Goal: Task Accomplishment & Management: Manage account settings

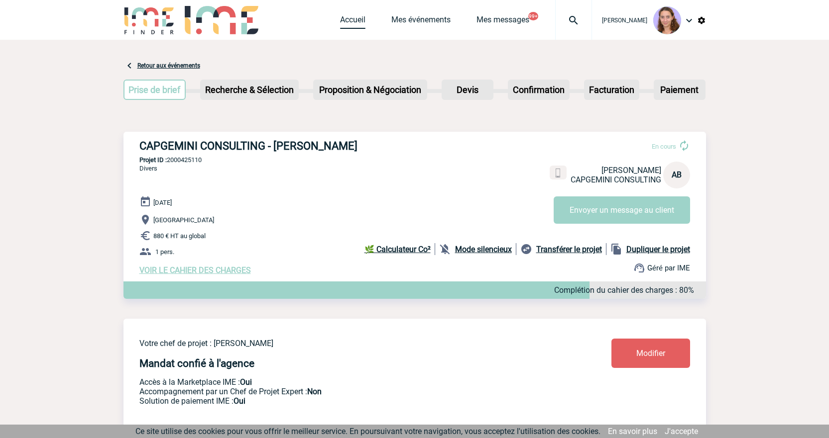
click at [356, 20] on link "Accueil" at bounding box center [352, 22] width 25 height 14
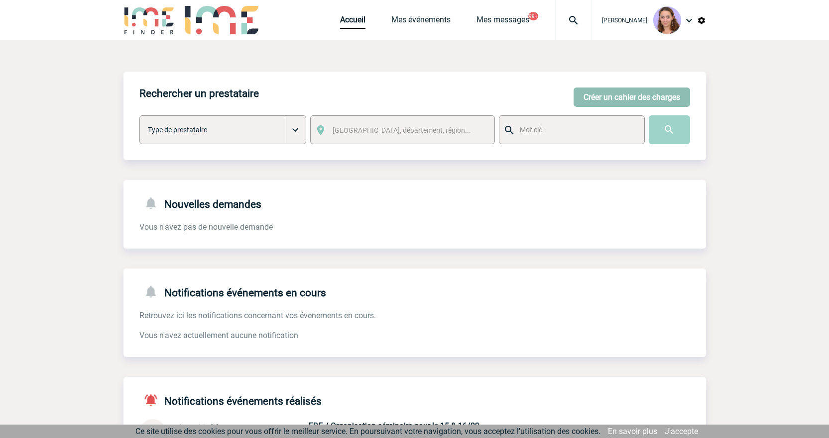
click at [612, 103] on button "Créer un cahier des charges" at bounding box center [631, 97] width 116 height 19
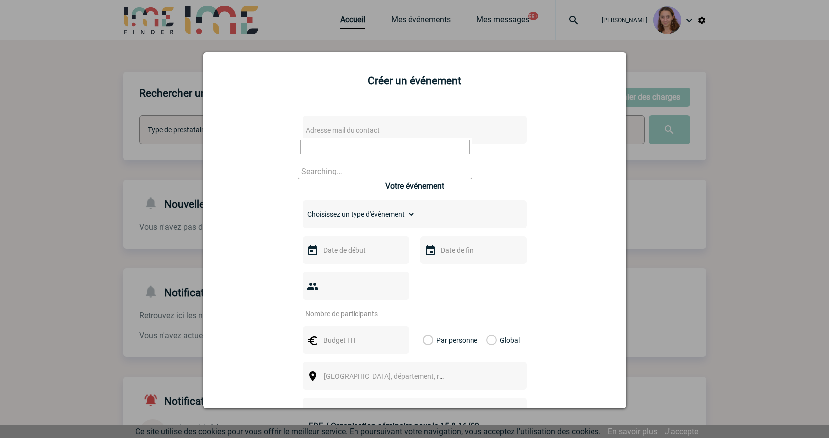
click at [339, 125] on span "Adresse mail du contact" at bounding box center [389, 130] width 174 height 14
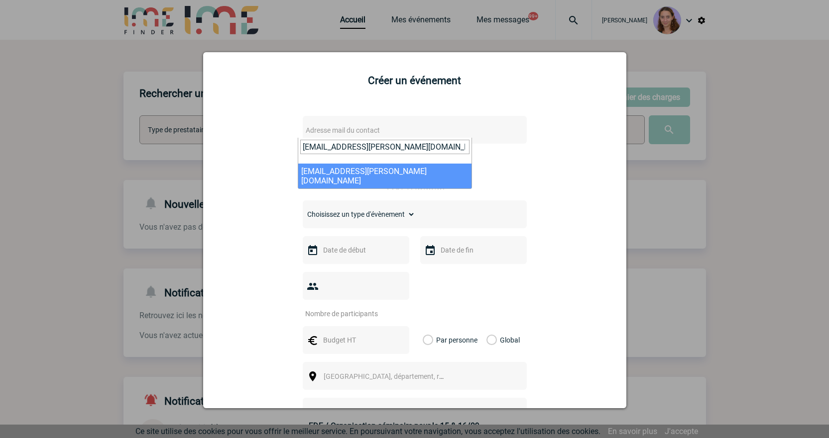
type input "marie-claude.brement@capgemini.com"
select select "127710"
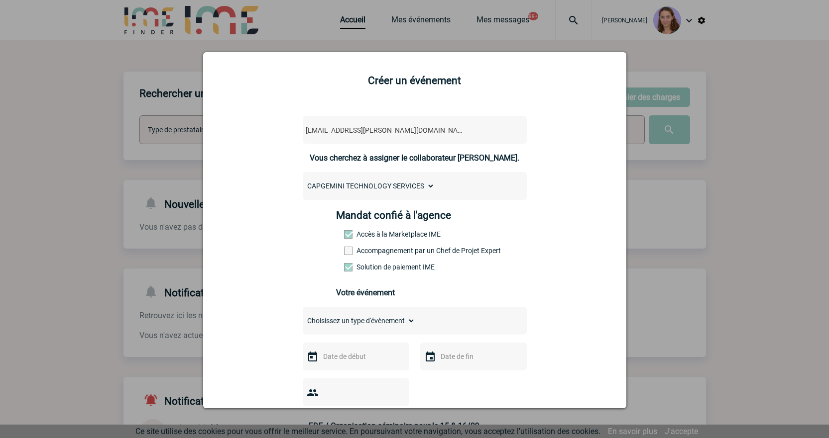
scroll to position [199, 0]
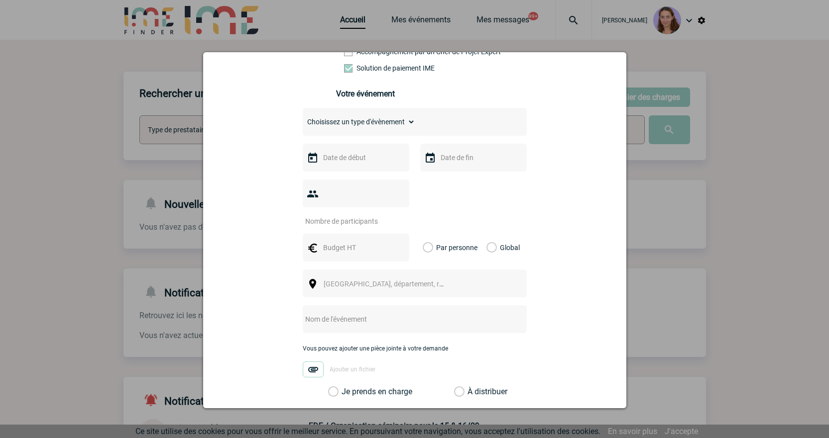
click at [382, 122] on select "Choisissez un type d'évènement Séminaire avec nuitée Séminaire sans nuitée Repa…" at bounding box center [359, 122] width 112 height 14
select select "3"
click at [303, 117] on select "Choisissez un type d'évènement Séminaire avec nuitée Séminaire sans nuitée Repa…" at bounding box center [359, 122] width 112 height 14
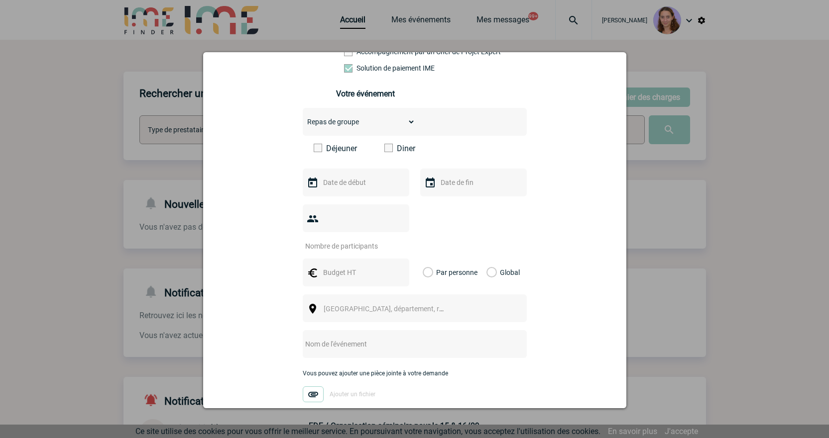
click at [389, 153] on label "Diner" at bounding box center [412, 148] width 57 height 9
click at [0, 0] on input "Diner" at bounding box center [0, 0] width 0 height 0
click at [357, 185] on input "text" at bounding box center [355, 182] width 69 height 13
click at [449, 205] on span "Suivant" at bounding box center [446, 203] width 8 height 8
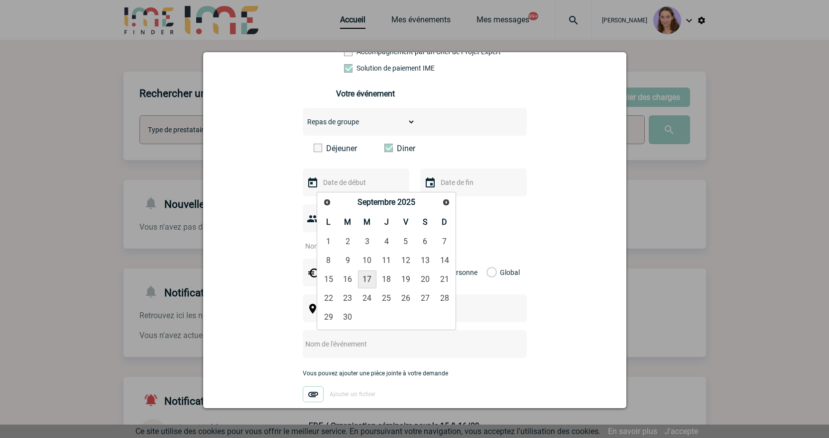
click at [365, 278] on link "17" at bounding box center [367, 280] width 18 height 18
type input "17-09-2025"
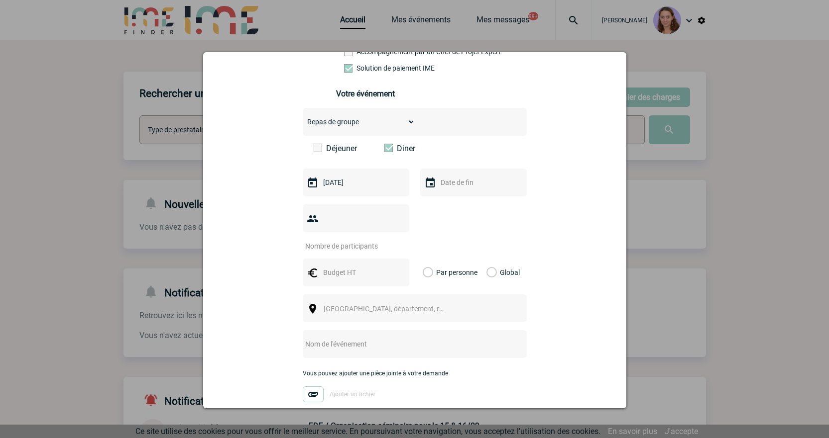
click at [336, 240] on input "number" at bounding box center [350, 246] width 94 height 13
click at [345, 17] on div at bounding box center [414, 219] width 829 height 438
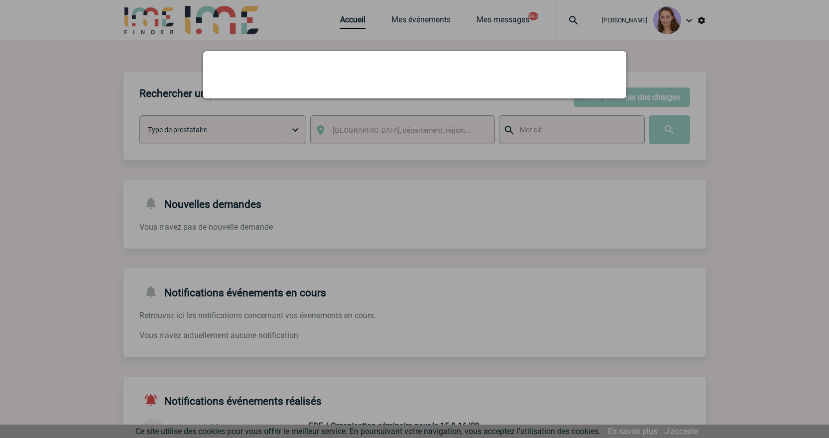
scroll to position [0, 0]
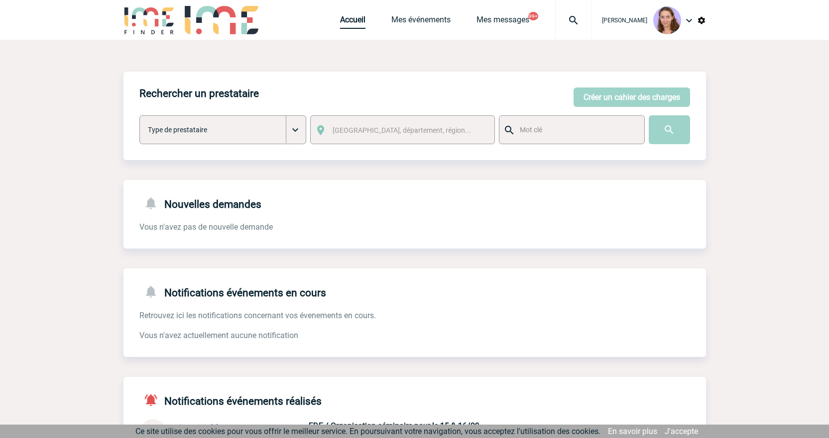
click at [347, 19] on link "Accueil" at bounding box center [352, 22] width 25 height 14
click at [356, 16] on link "Accueil" at bounding box center [352, 22] width 25 height 14
click at [344, 22] on link "Accueil" at bounding box center [352, 22] width 25 height 14
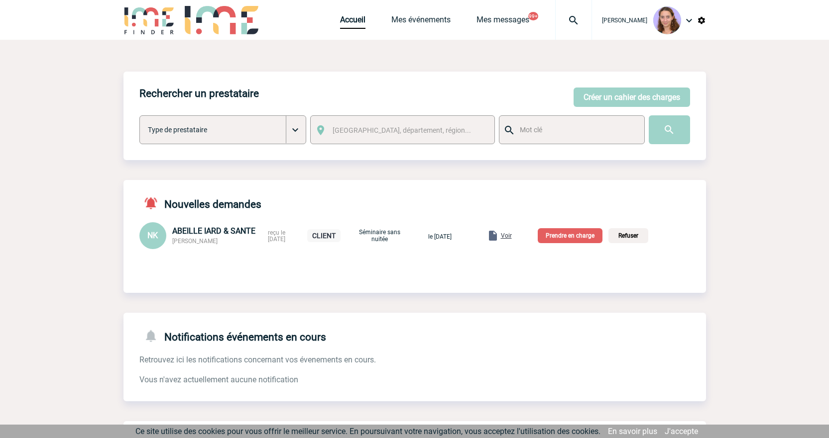
click at [512, 233] on div "Voir" at bounding box center [499, 236] width 25 height 12
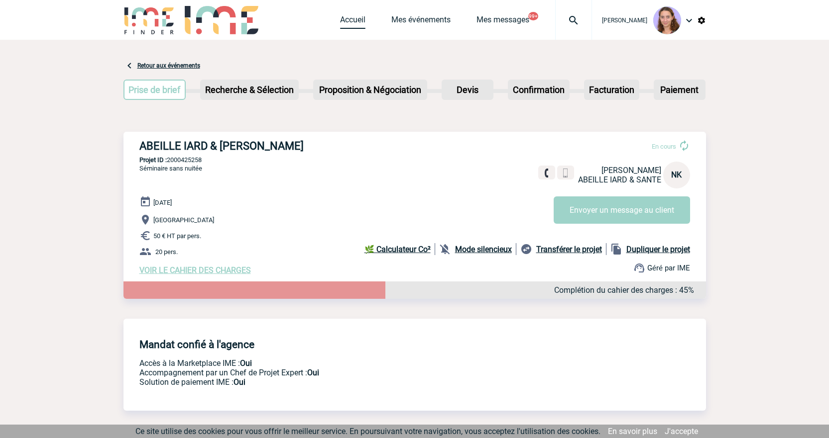
click at [345, 24] on link "Accueil" at bounding box center [352, 22] width 25 height 14
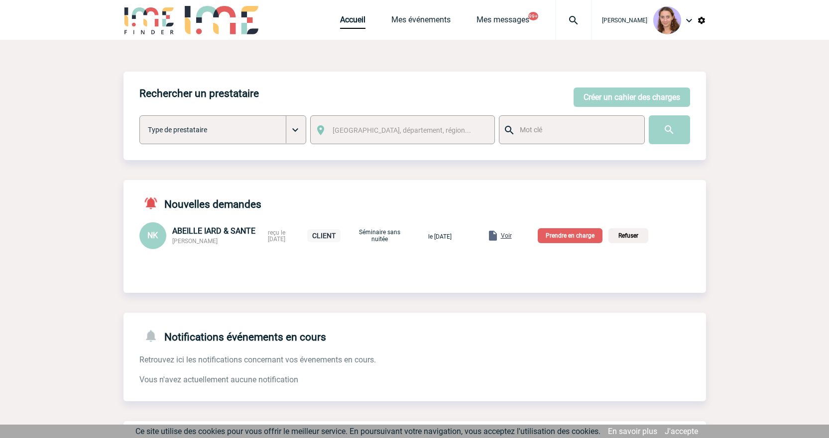
click at [589, 233] on p "Prendre en charge" at bounding box center [570, 235] width 65 height 15
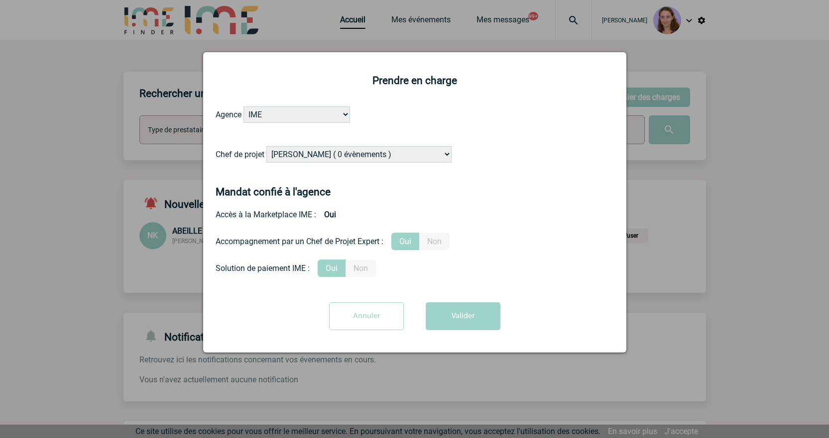
click at [322, 150] on select "Alizée VERLAGUET ( 0 évènements ) Anne GIRAUD ( 1196 évènements ) Anne-François…" at bounding box center [358, 154] width 185 height 16
select select "131234"
click at [267, 147] on select "Alizée VERLAGUET ( 0 évènements ) Anne GIRAUD ( 1196 évènements ) Anne-François…" at bounding box center [358, 154] width 185 height 16
click at [485, 326] on button "Valider" at bounding box center [463, 317] width 75 height 28
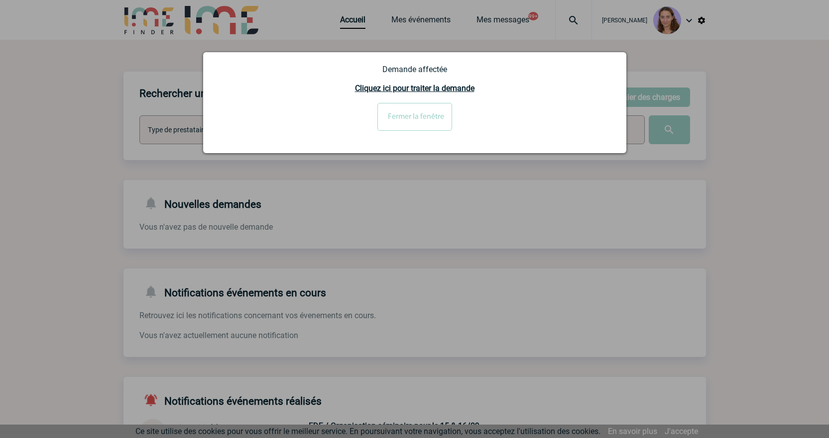
click at [416, 122] on input "Fermer la fenêtre" at bounding box center [414, 117] width 75 height 28
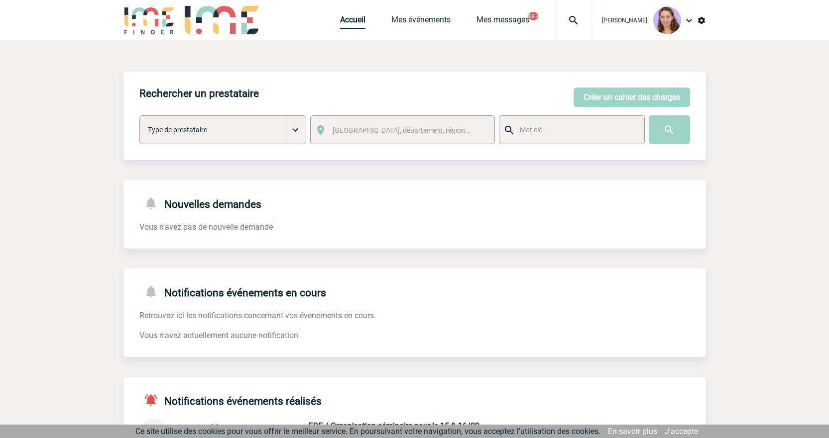
click at [345, 24] on link "Accueil" at bounding box center [352, 22] width 25 height 14
click at [342, 18] on link "Accueil" at bounding box center [352, 22] width 25 height 14
click at [586, 27] on div at bounding box center [573, 20] width 37 height 40
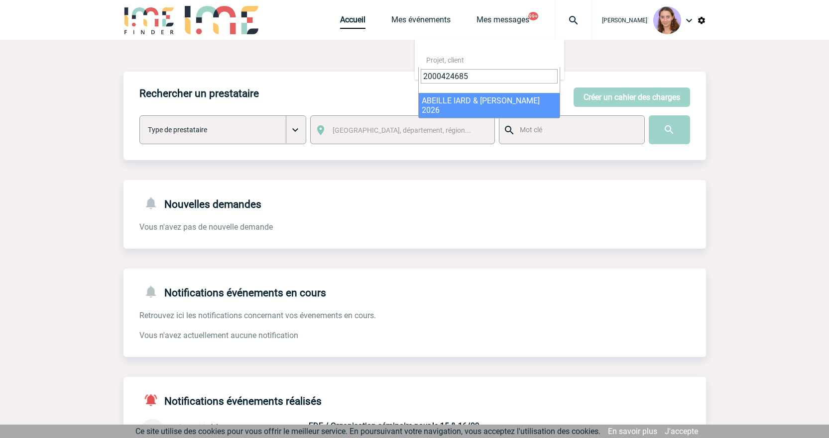
type input "2000424685"
select select "24186"
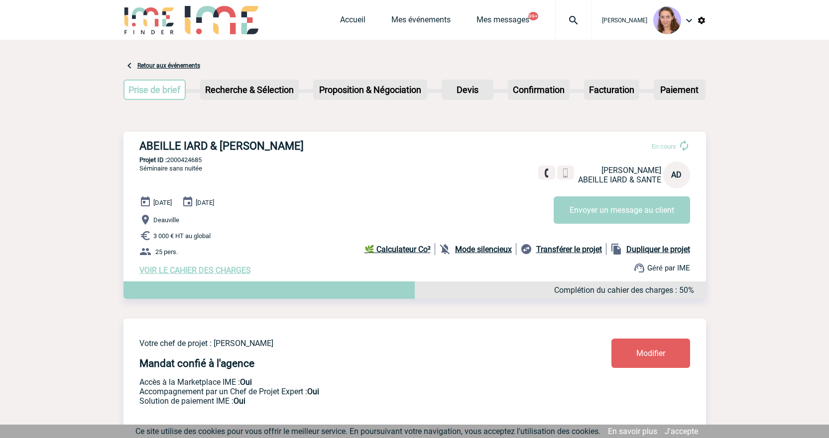
click at [567, 19] on img at bounding box center [573, 20] width 36 height 12
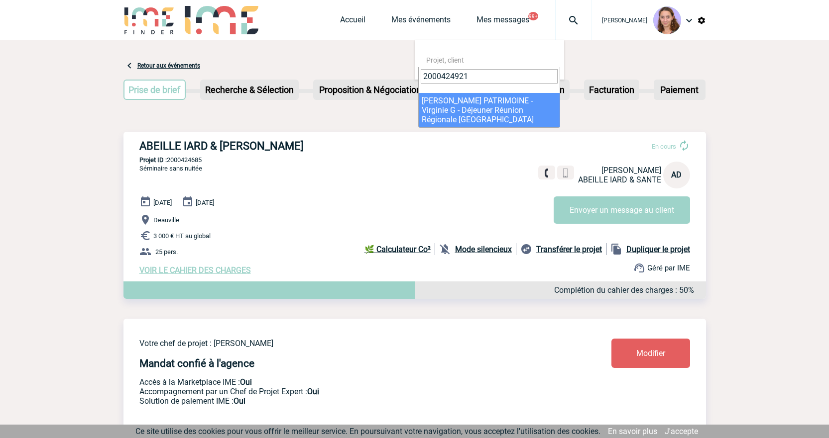
type input "2000424921"
select select "24422"
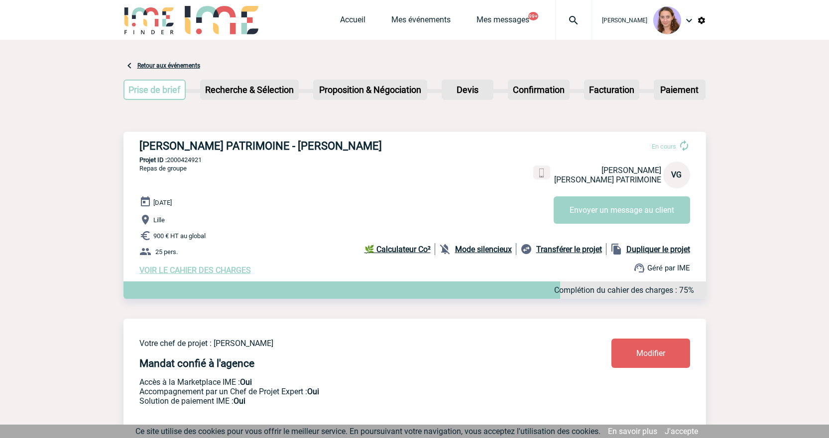
click at [575, 13] on div at bounding box center [573, 20] width 37 height 40
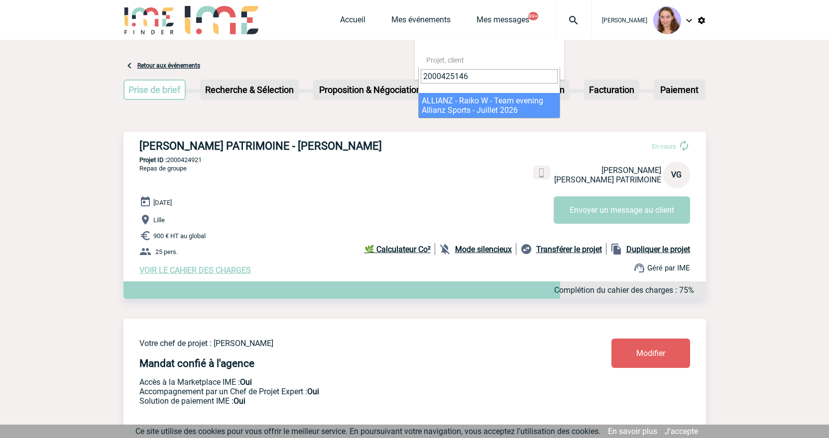
type input "2000425146"
select select "24647"
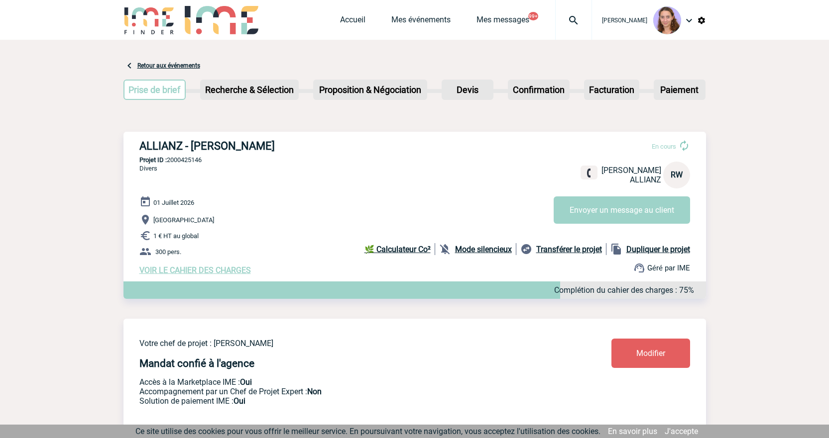
click at [566, 22] on img at bounding box center [573, 20] width 36 height 12
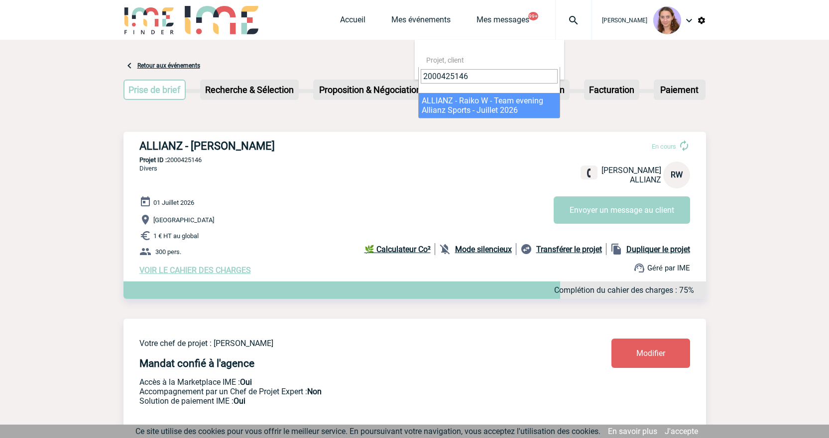
type input "2000425146"
select select "24647"
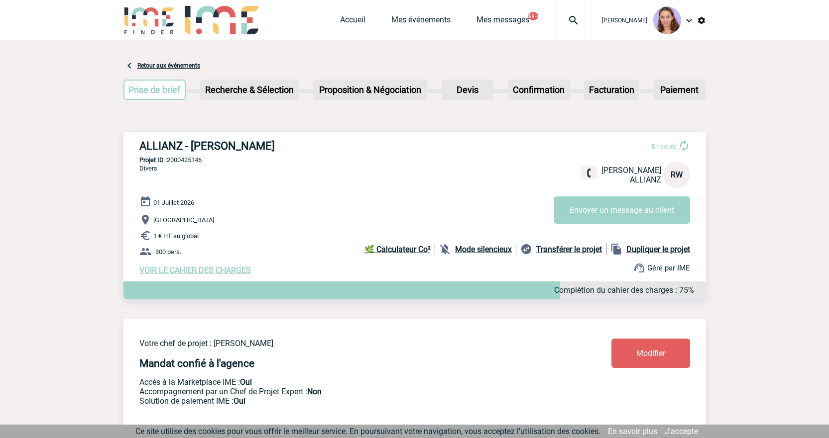
click at [570, 17] on img at bounding box center [573, 20] width 36 height 12
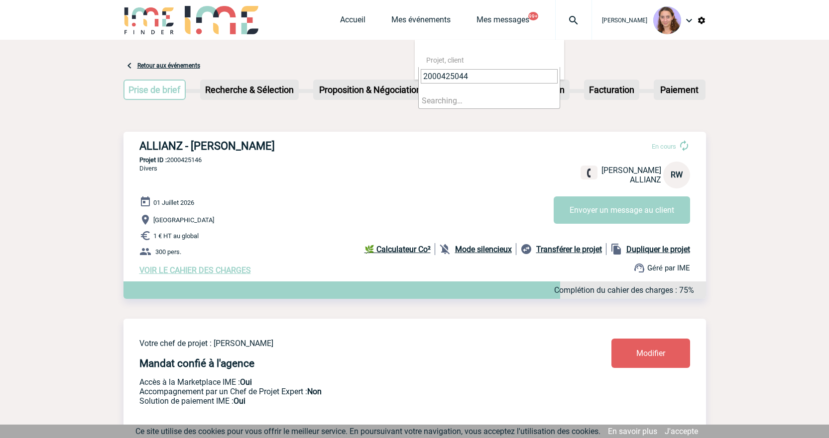
type input "2000425044"
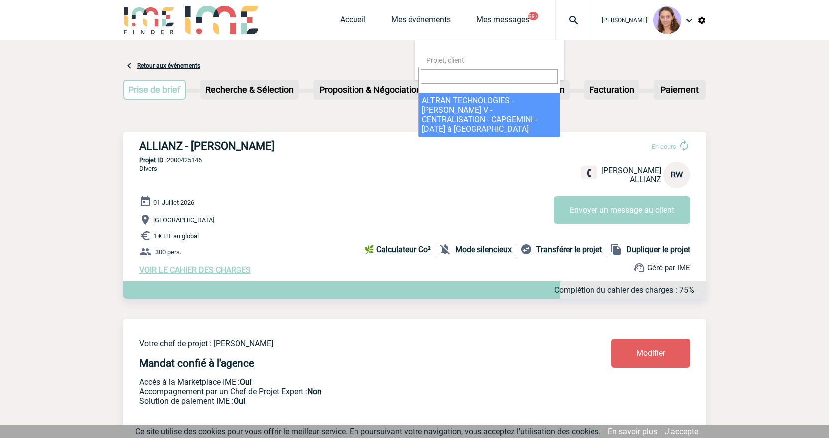
select select "24545"
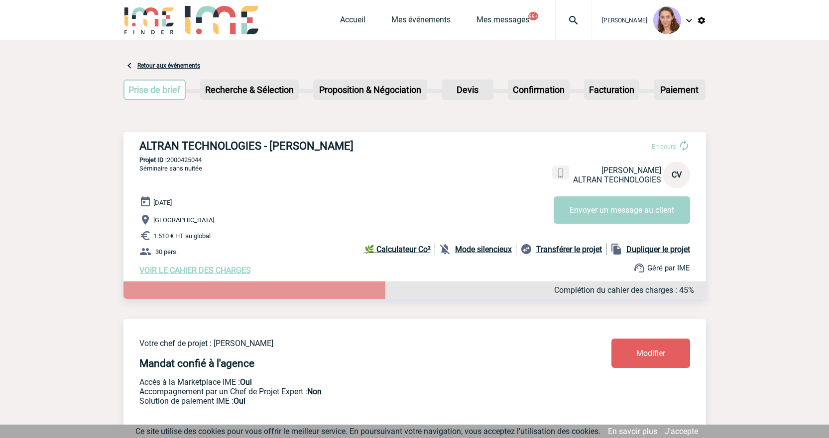
click at [565, 21] on img at bounding box center [573, 20] width 36 height 12
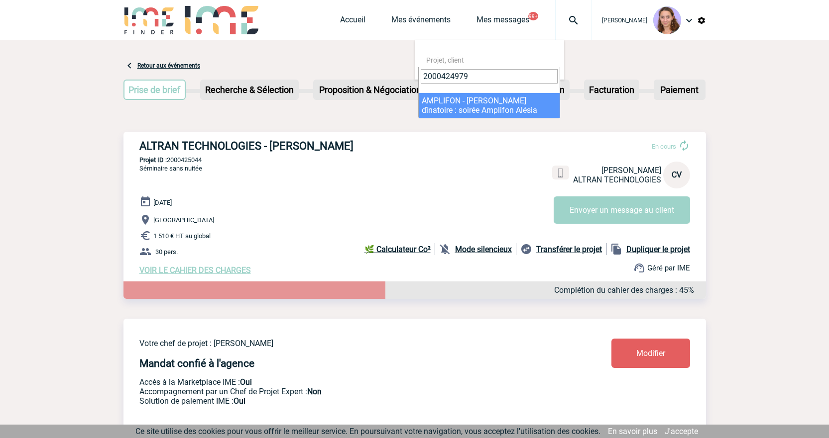
type input "2000424979"
select select "24480"
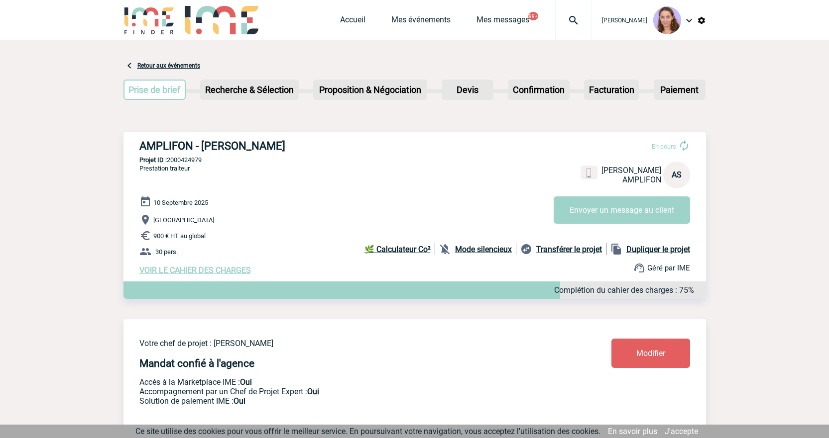
click at [582, 29] on div at bounding box center [573, 20] width 37 height 40
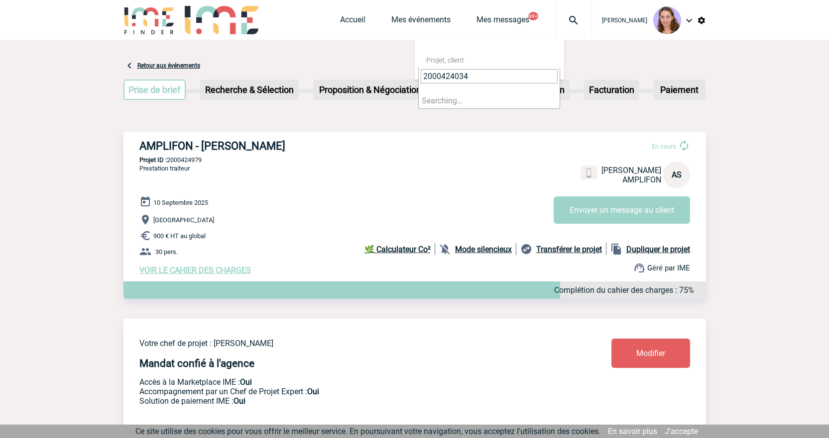
type input "2000424034"
click at [463, 98] on li "Searching…" at bounding box center [489, 100] width 141 height 15
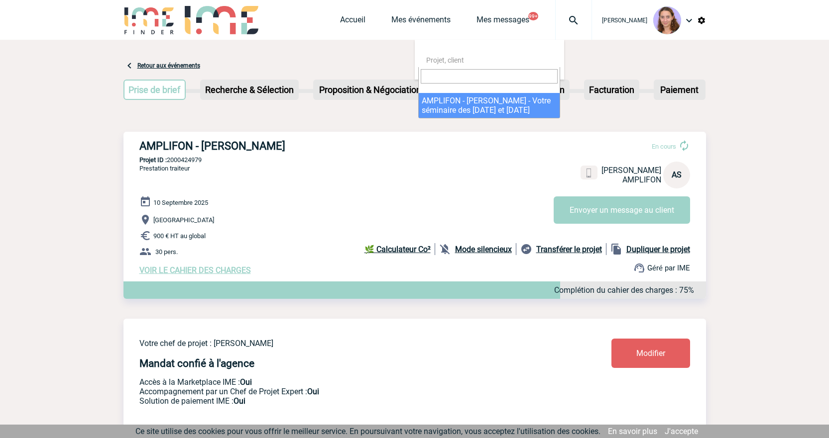
select select "23535"
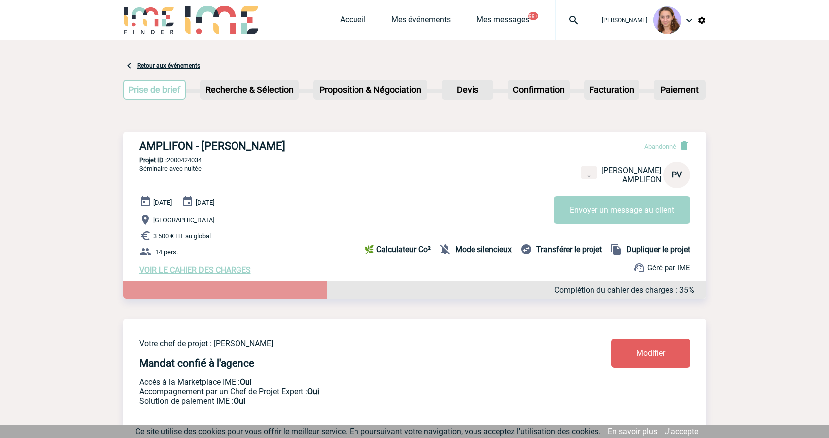
click at [572, 20] on img at bounding box center [573, 20] width 36 height 12
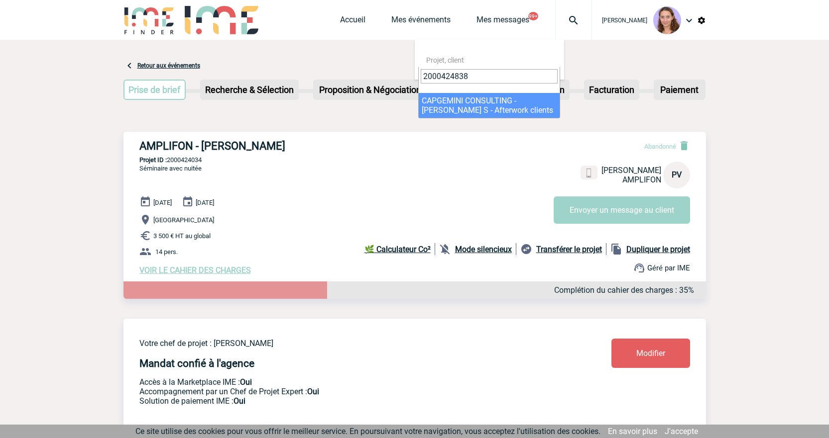
type input "2000424838"
select select "24339"
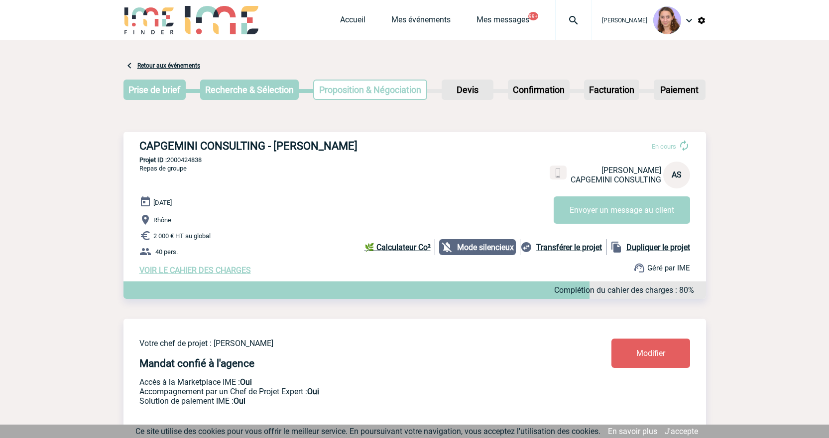
click at [571, 16] on img at bounding box center [573, 20] width 36 height 12
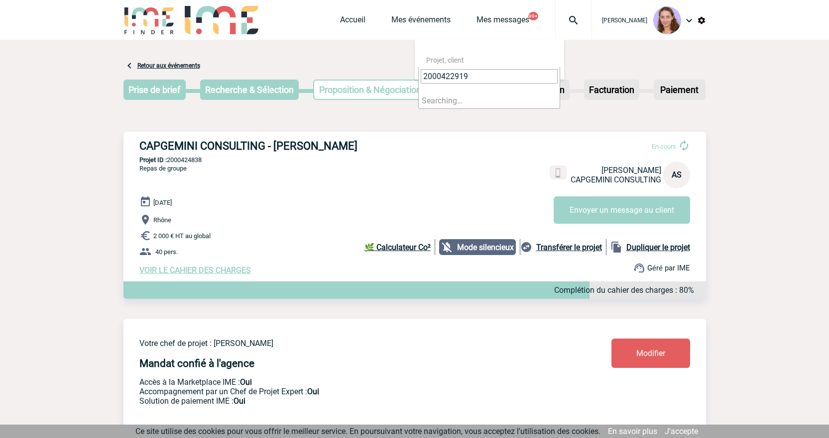
type input "2000422919"
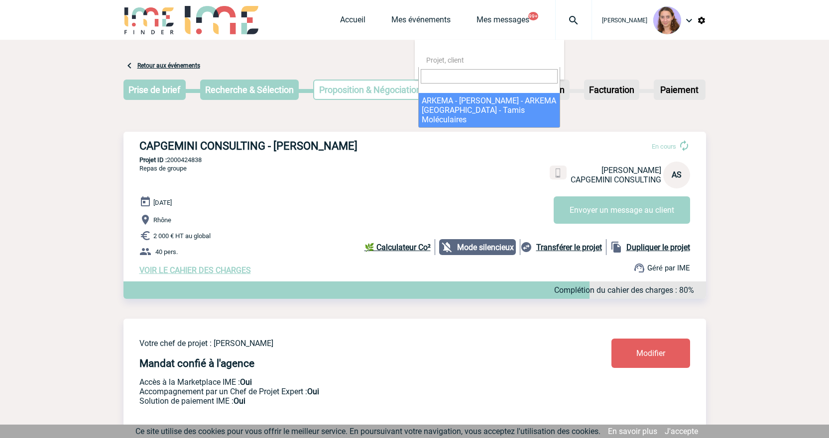
select select "22420"
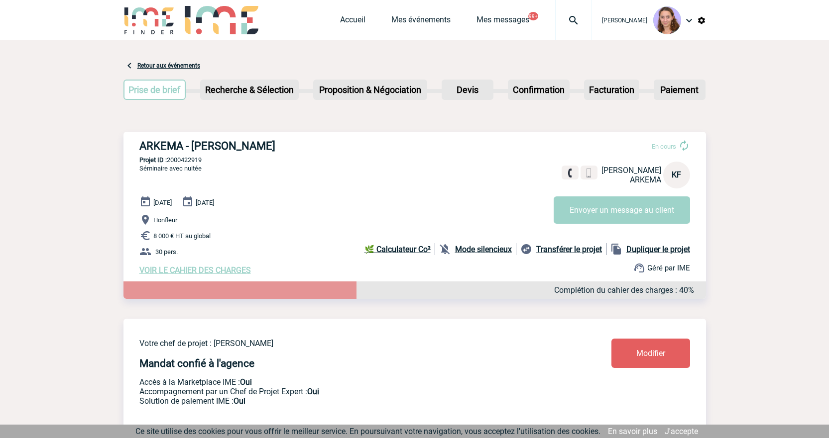
click at [581, 20] on img at bounding box center [573, 20] width 36 height 12
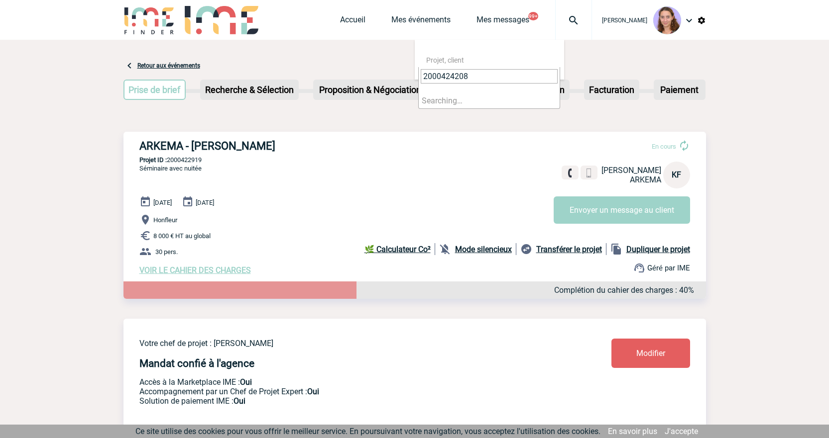
type input "2000424208"
select select "23709"
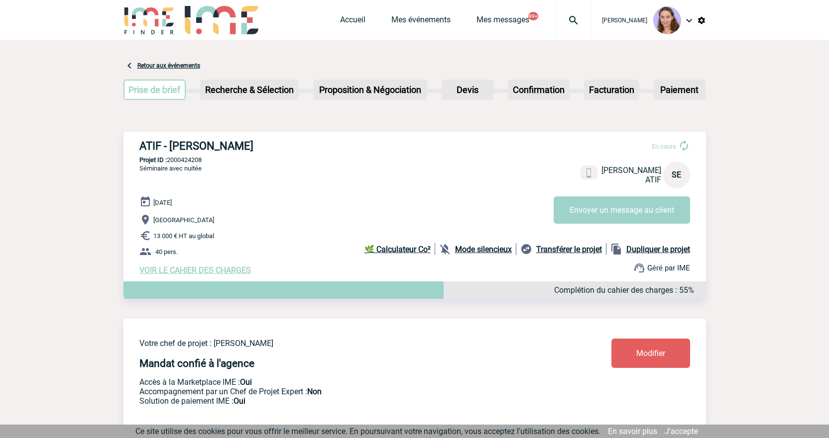
click at [569, 26] on div at bounding box center [573, 20] width 37 height 40
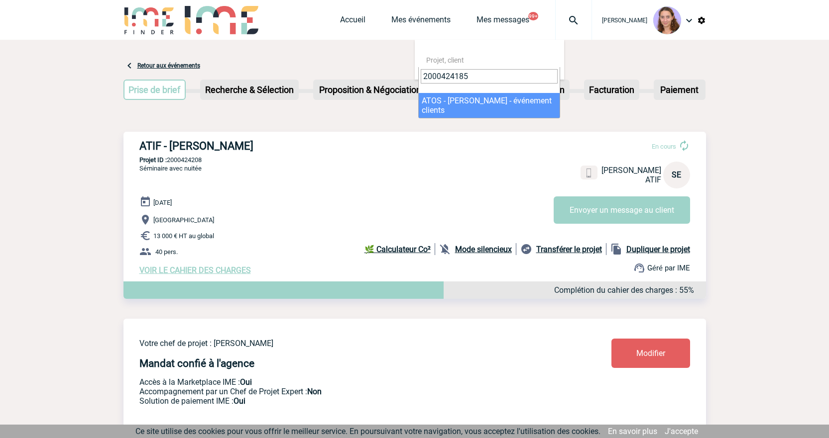
type input "2000424185"
select select "23686"
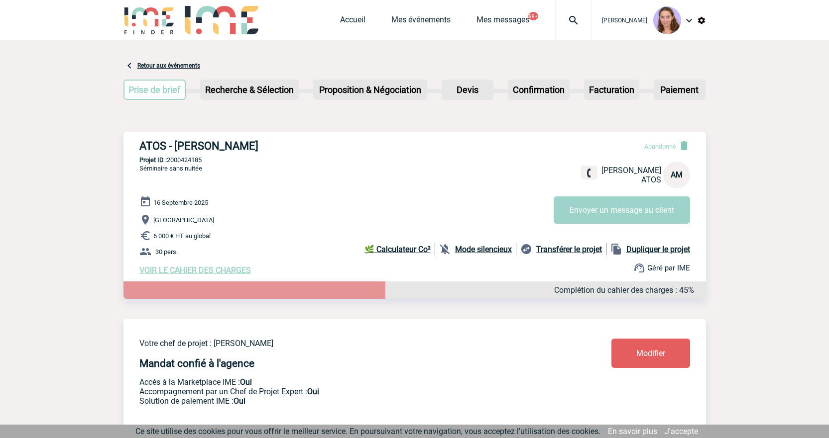
click at [580, 22] on img at bounding box center [573, 20] width 36 height 12
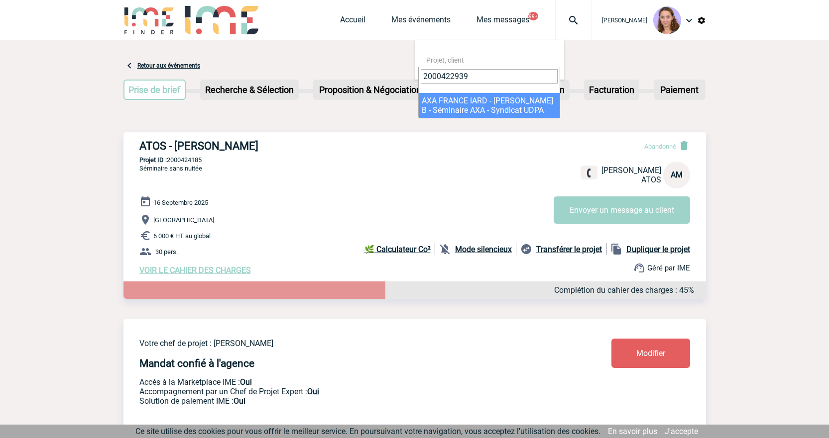
type input "2000422939"
select select "22440"
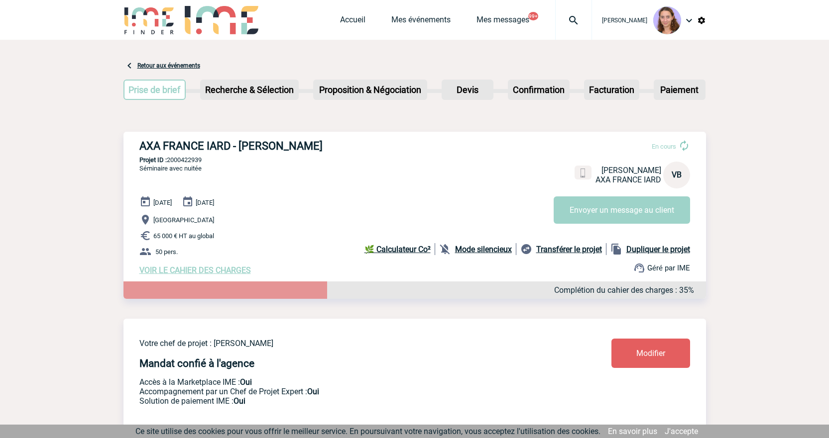
click at [588, 28] on div at bounding box center [573, 20] width 37 height 40
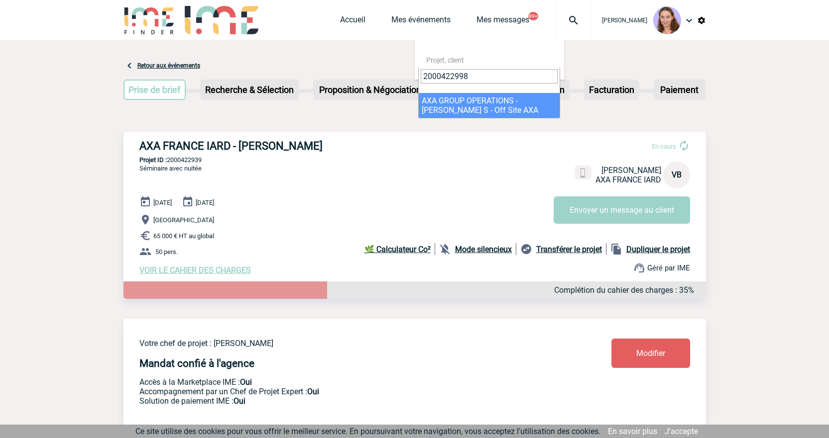
type input "2000422998"
select select "22499"
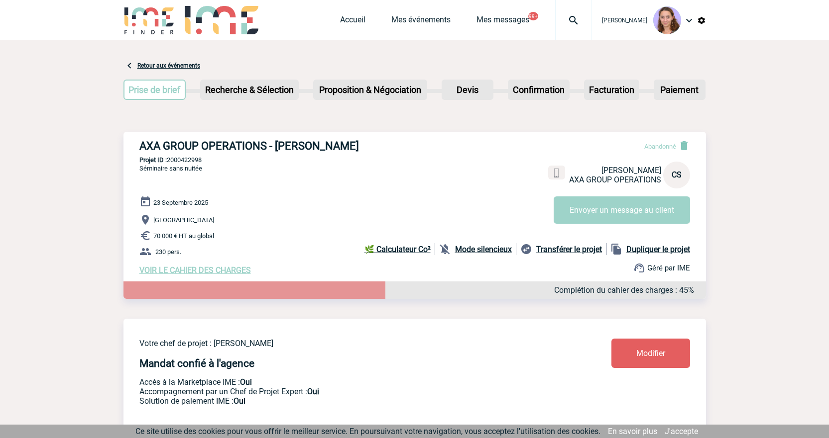
click at [571, 22] on img at bounding box center [573, 20] width 36 height 12
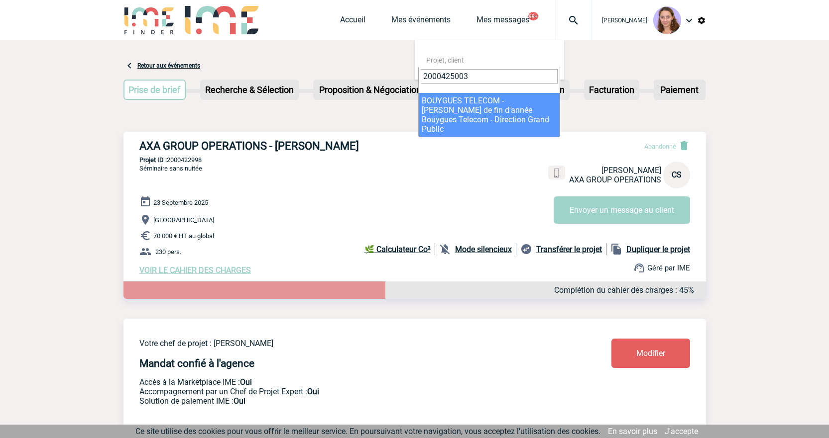
type input "2000425003"
select select "24504"
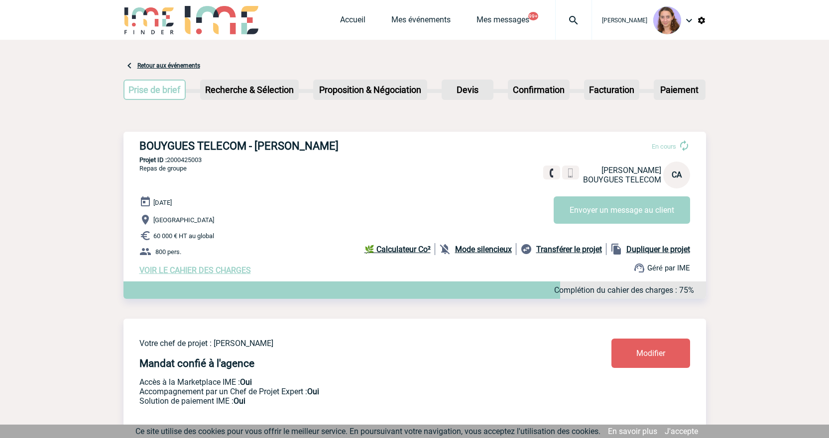
click at [567, 19] on img at bounding box center [573, 20] width 36 height 12
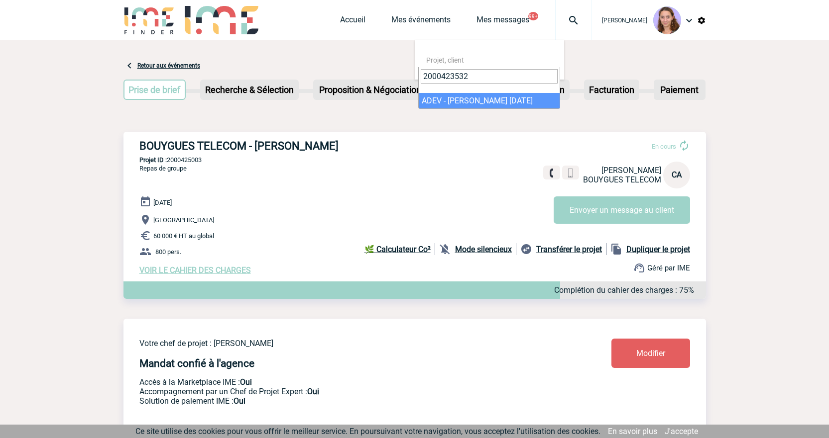
type input "2000423532"
select select "23033"
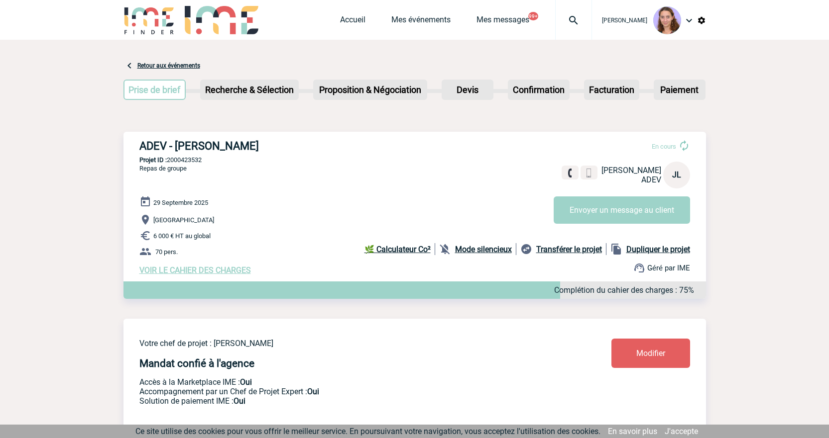
click at [561, 32] on div at bounding box center [573, 20] width 37 height 40
paste input "2000425110"
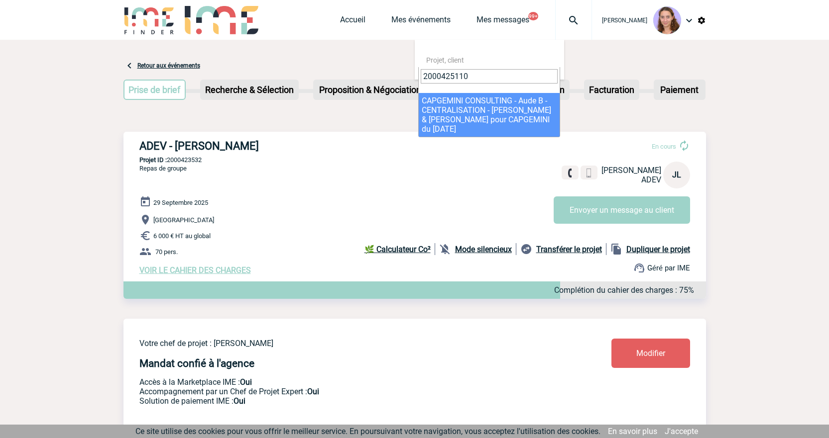
type input "2000425110"
select select "24611"
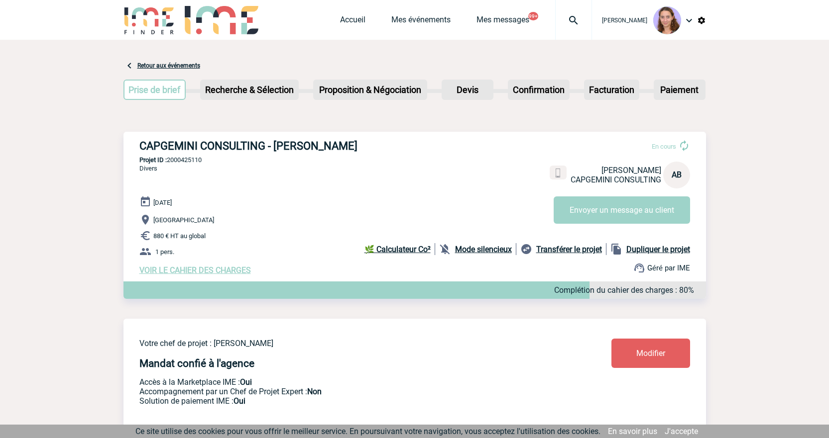
click at [569, 25] on img at bounding box center [573, 20] width 36 height 12
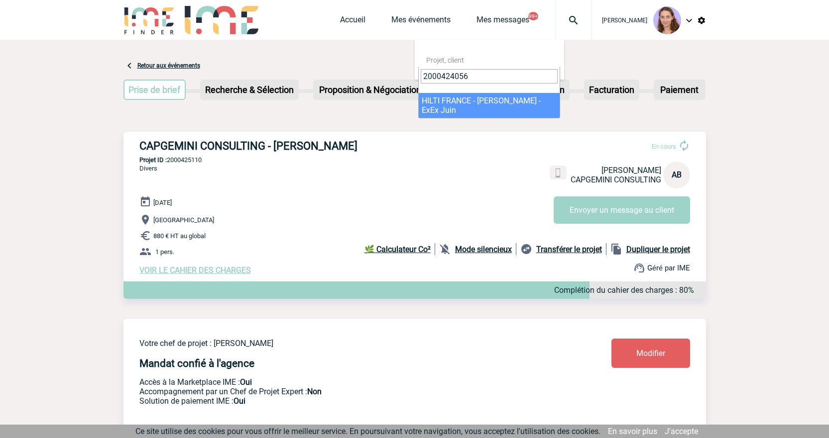
type input "2000424056"
select select "23557"
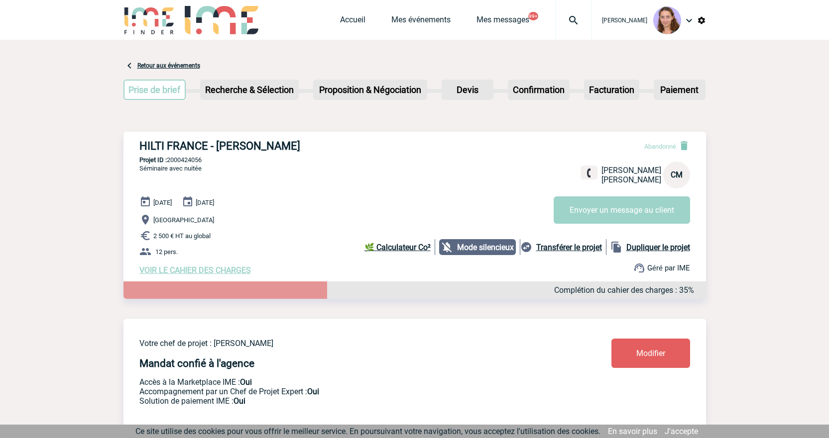
click at [564, 19] on img at bounding box center [573, 20] width 36 height 12
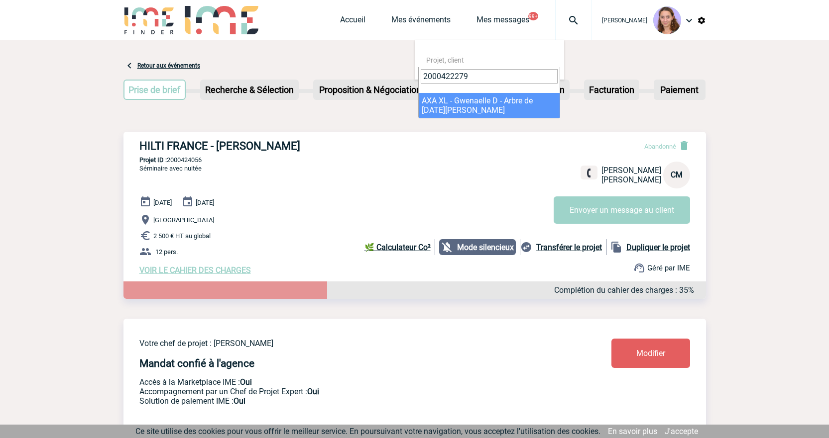
type input "2000422279"
select select "21780"
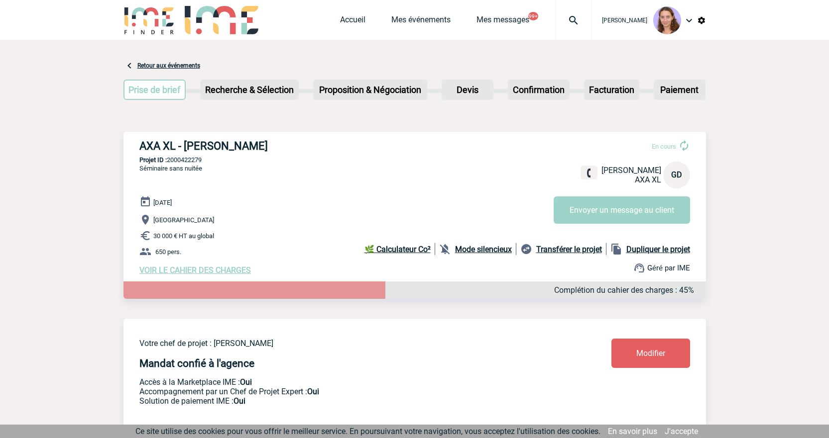
click at [573, 19] on img at bounding box center [573, 20] width 36 height 12
paste input "2000424053"
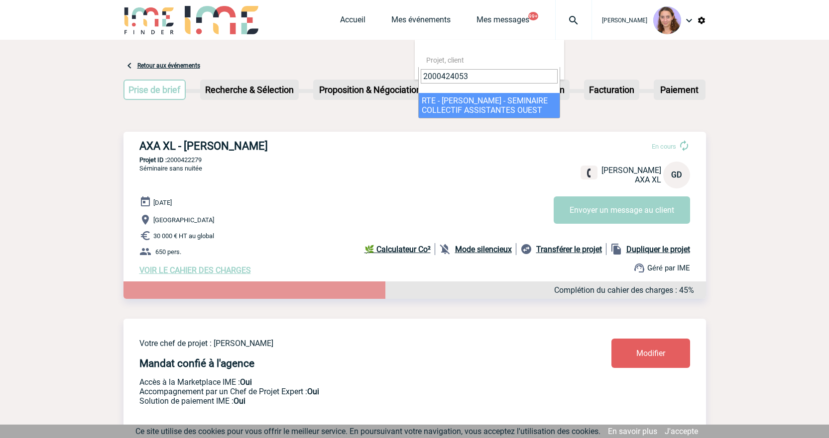
type input "2000424053"
select select "23554"
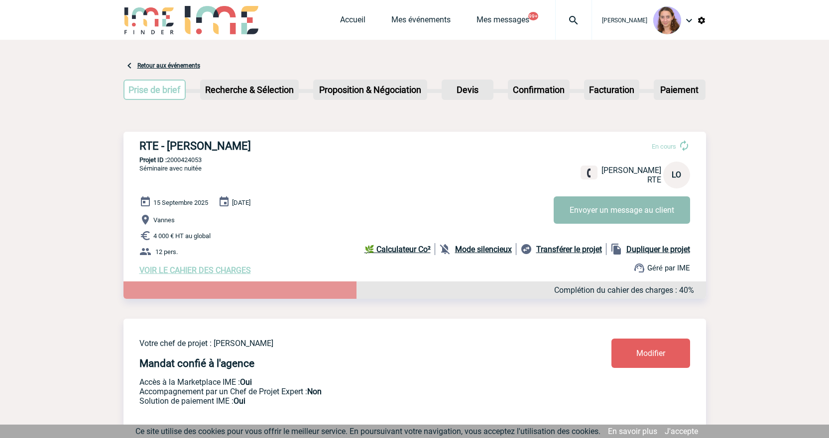
click at [616, 205] on button "Envoyer un message au client" at bounding box center [621, 210] width 136 height 27
click at [569, 17] on img at bounding box center [573, 20] width 36 height 12
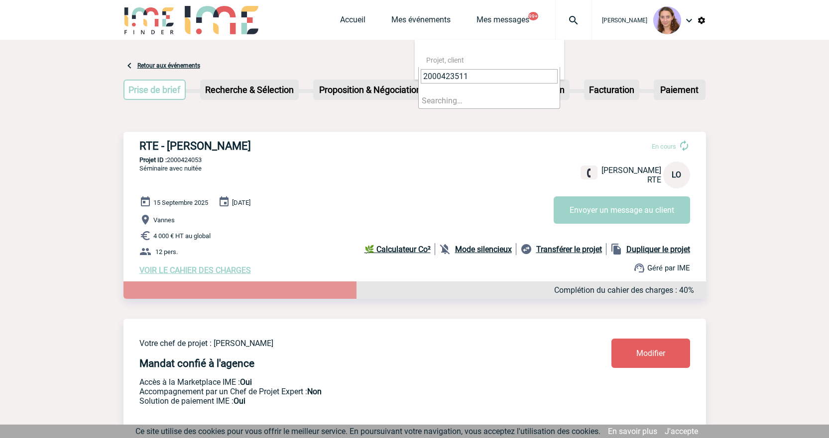
type input "2000423511"
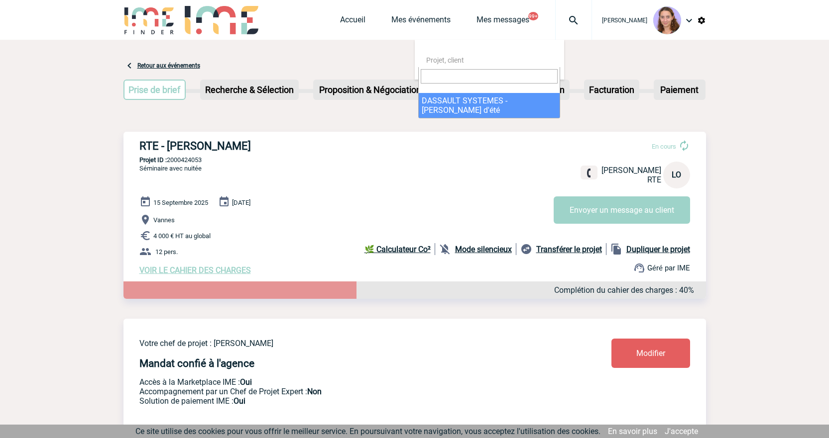
select select "23012"
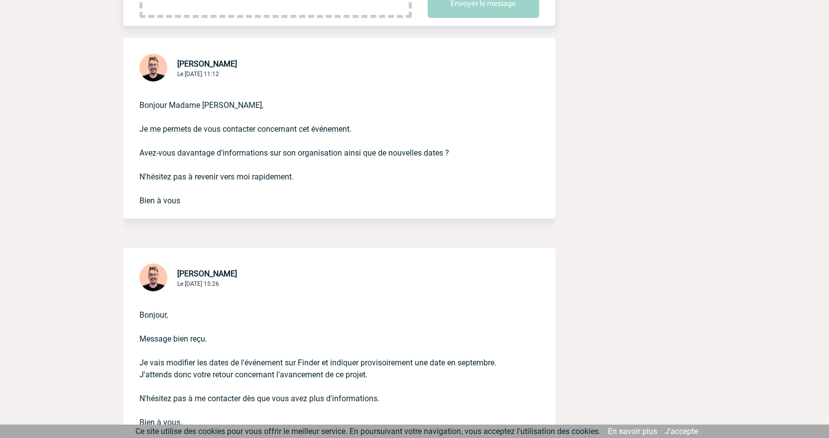
scroll to position [299, 0]
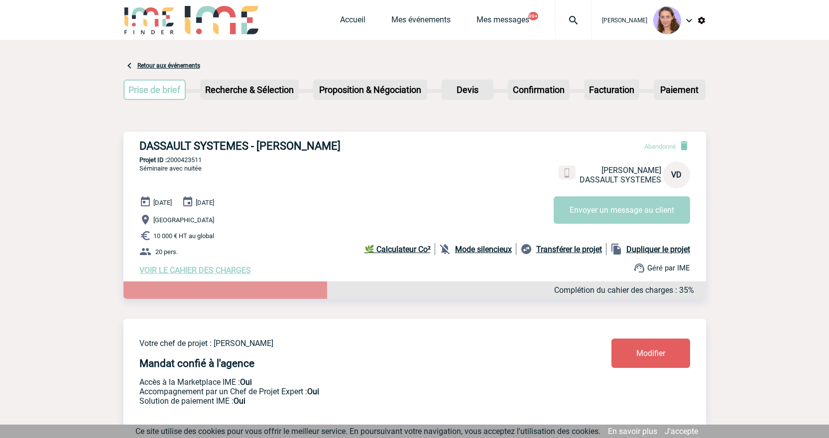
click at [580, 15] on img at bounding box center [573, 20] width 36 height 12
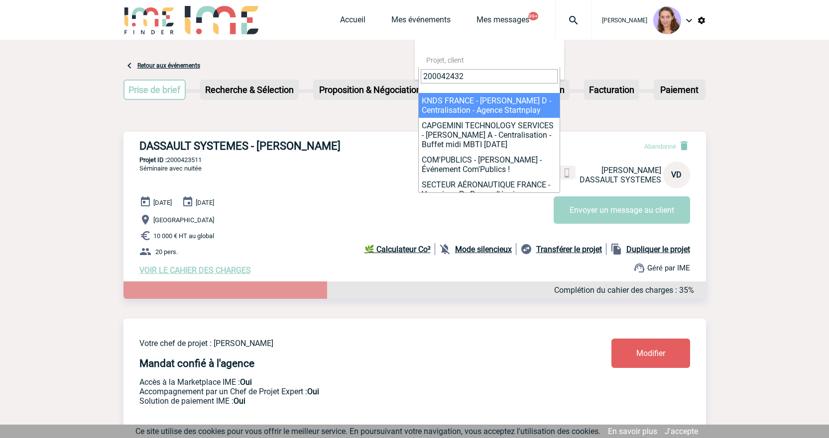
type input "200042432"
select select "23821"
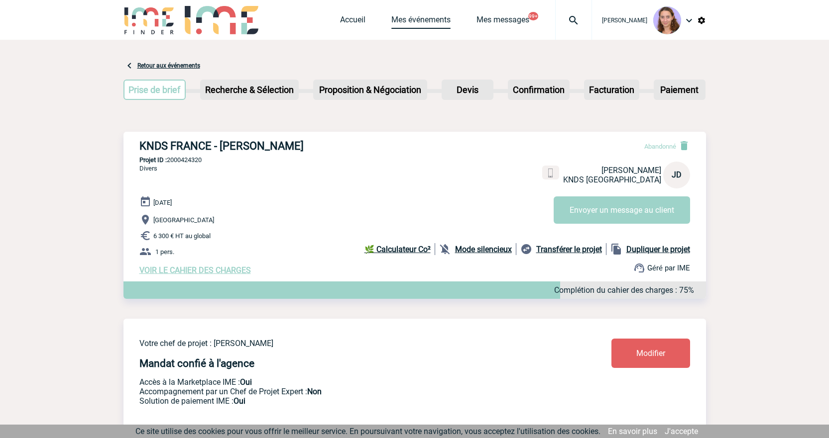
click at [413, 25] on link "Mes événements" at bounding box center [420, 22] width 59 height 14
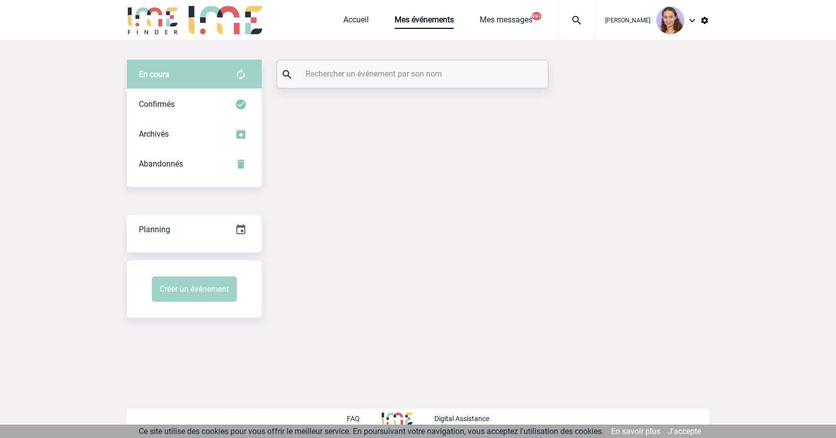
drag, startPoint x: 0, startPoint y: 0, endPoint x: 351, endPoint y: 71, distance: 358.4
click at [351, 71] on input "text" at bounding box center [413, 74] width 221 height 14
paste input "200042432"
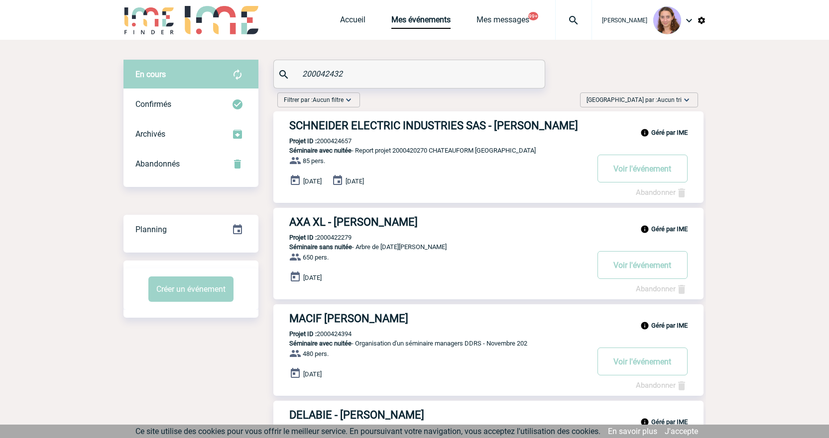
click at [366, 79] on input "200042432" at bounding box center [410, 74] width 221 height 14
type input "200042432"
click at [235, 94] on div "Confirmés" at bounding box center [190, 105] width 135 height 30
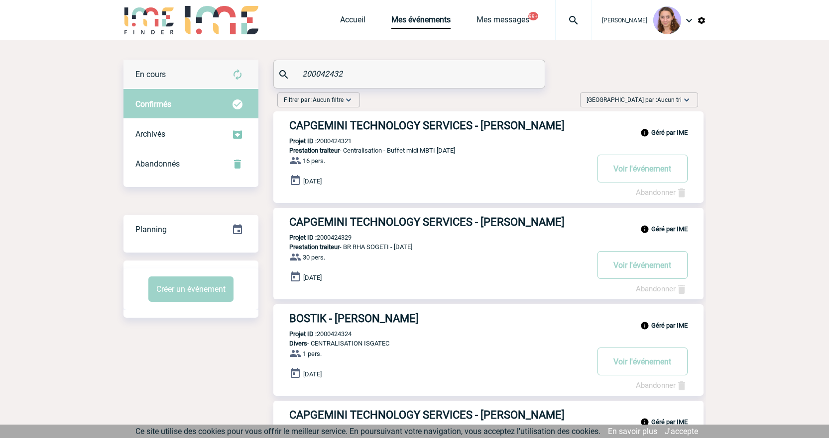
click at [226, 77] on div "En cours" at bounding box center [190, 75] width 135 height 30
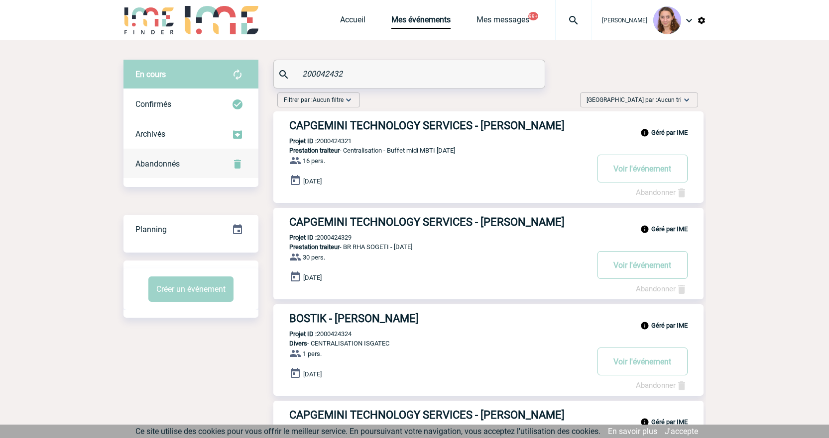
click at [220, 158] on div "Abandonnés" at bounding box center [190, 164] width 135 height 30
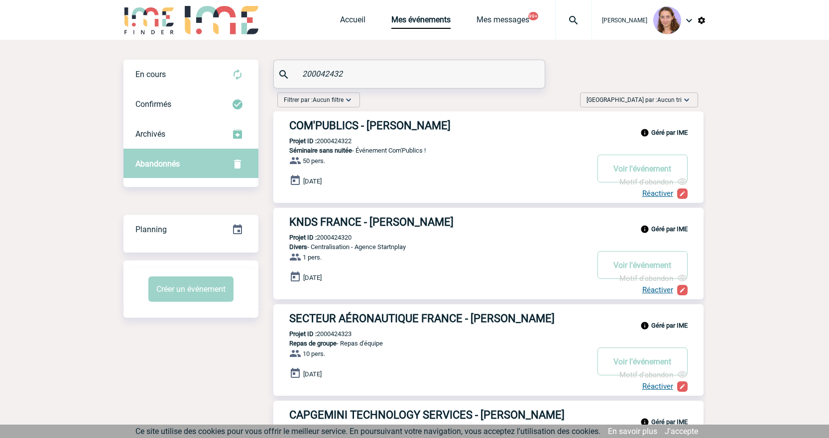
click at [374, 71] on input "200042432" at bounding box center [410, 74] width 221 height 14
click at [588, 22] on img at bounding box center [573, 20] width 36 height 12
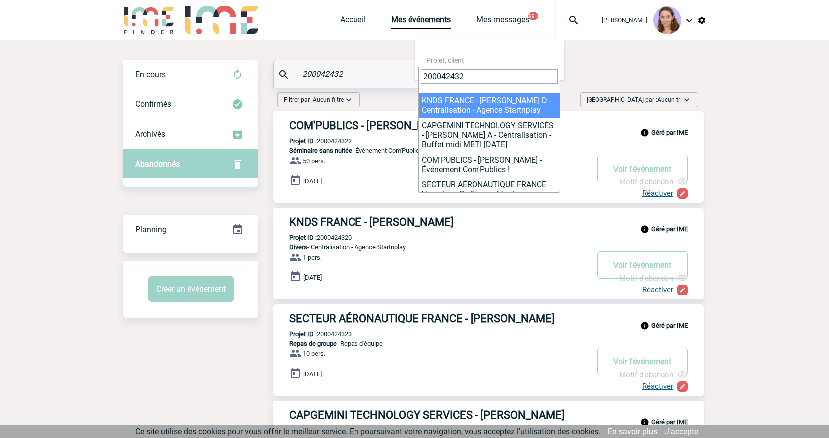
click at [482, 76] on input "200042432" at bounding box center [489, 76] width 137 height 14
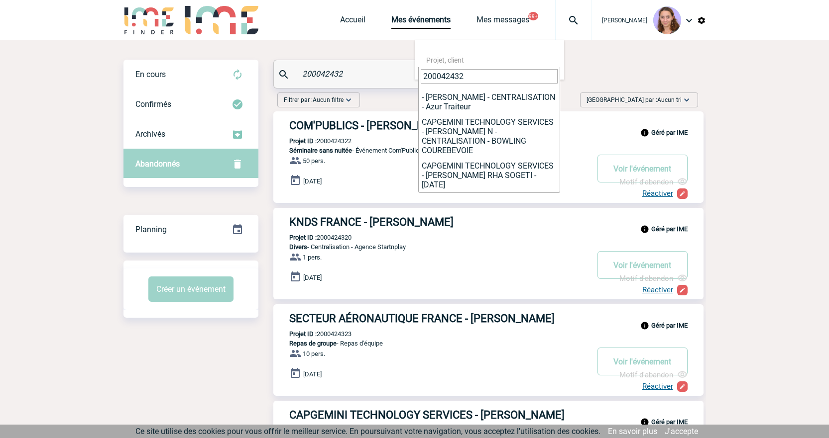
scroll to position [225, 0]
type input "200042432"
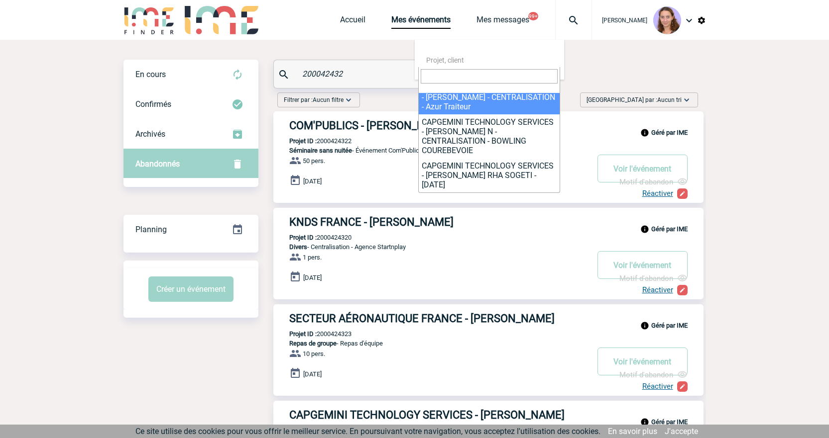
select select "23828"
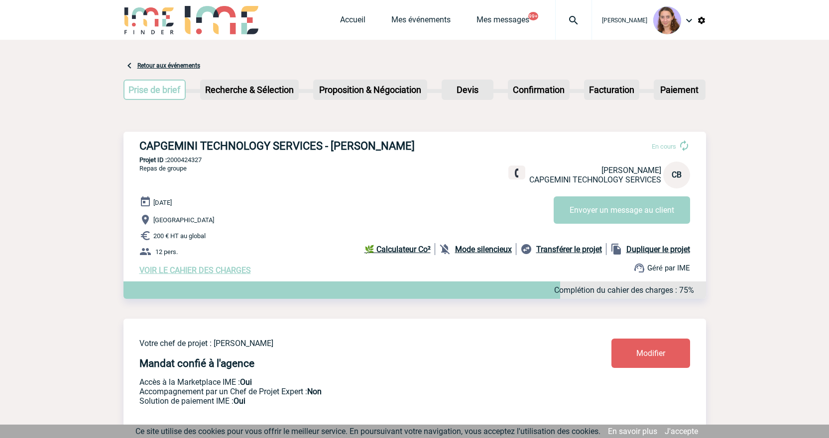
click at [193, 160] on p "Projet ID : 2000424327" at bounding box center [414, 159] width 582 height 7
copy p "2000424327"
click at [565, 17] on img at bounding box center [573, 20] width 36 height 12
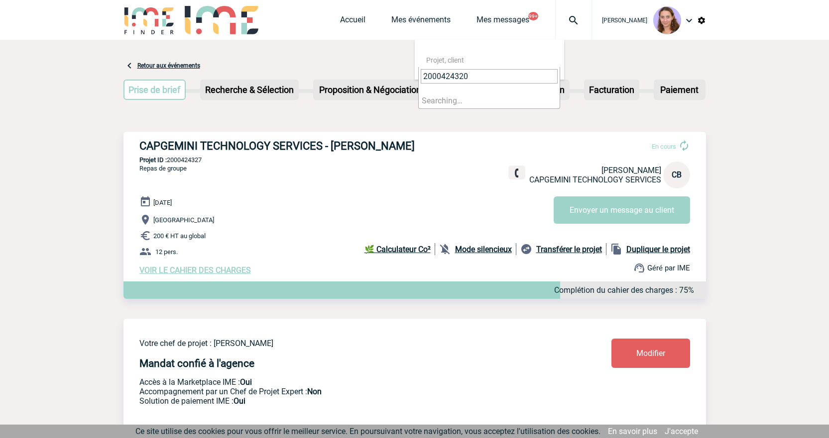
type input "2000424320"
select select "23821"
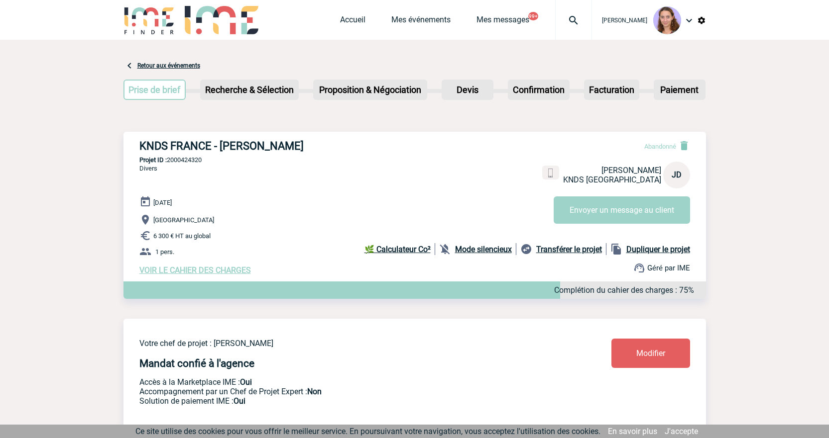
click at [579, 31] on div at bounding box center [573, 20] width 37 height 40
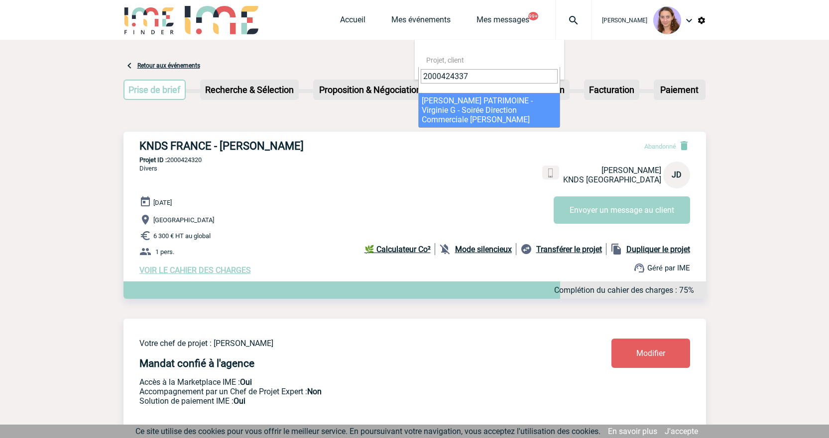
type input "2000424337"
click at [462, 92] on span "2000424337" at bounding box center [489, 80] width 141 height 26
select select "23838"
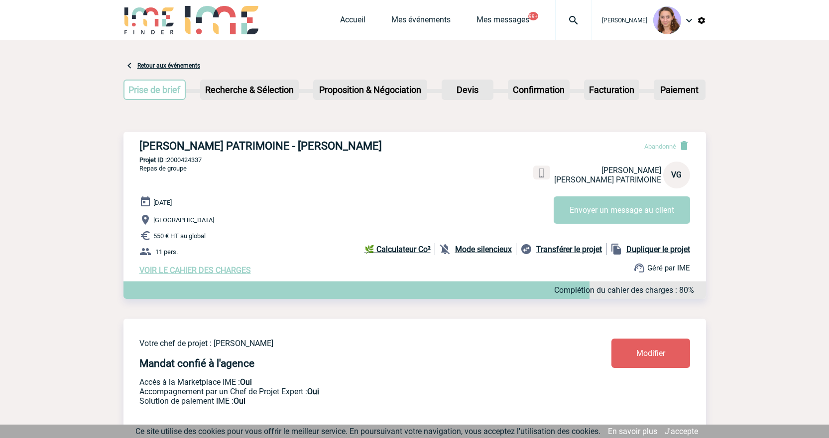
click at [580, 17] on img at bounding box center [573, 20] width 36 height 12
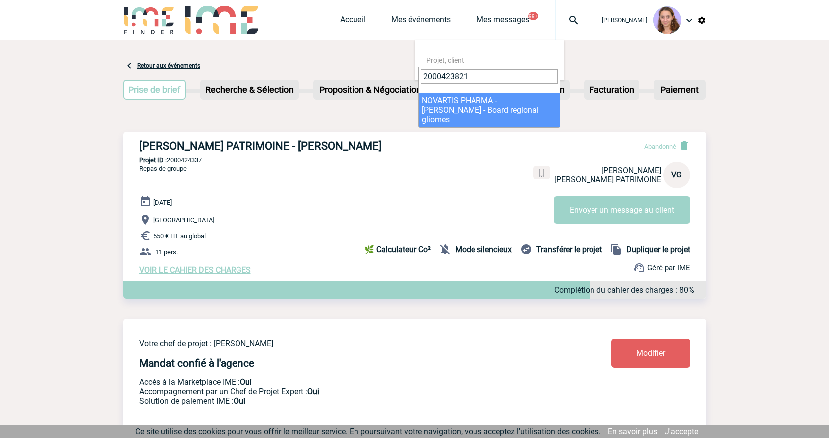
type input "2000423821"
select select "23322"
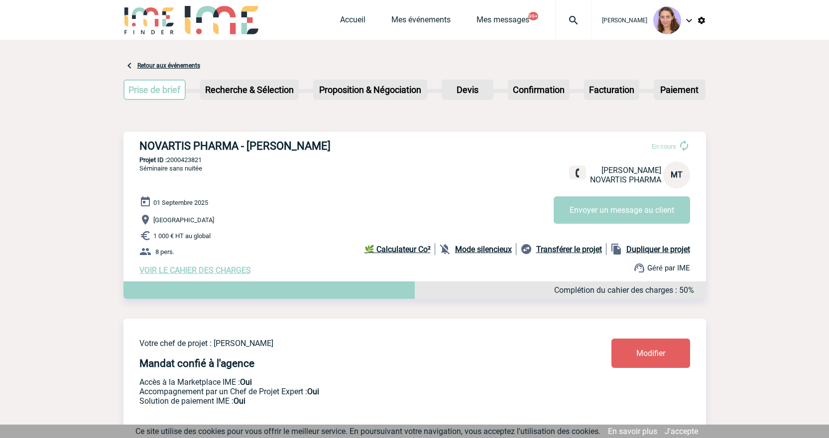
click at [581, 20] on img at bounding box center [573, 20] width 36 height 12
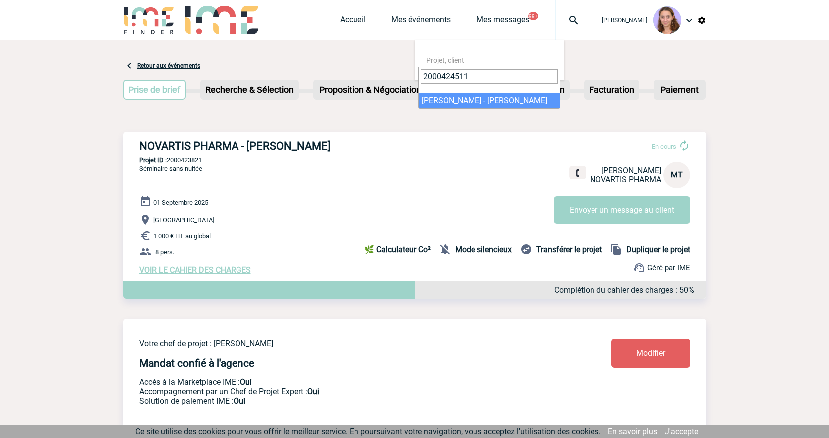
type input "2000424511"
select select "24012"
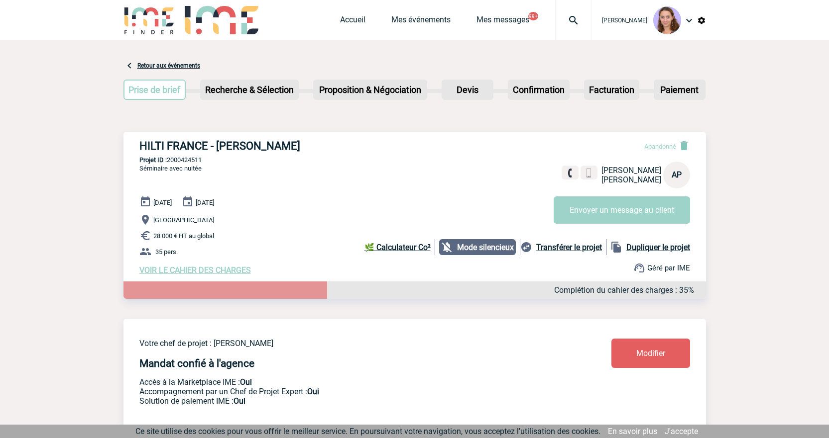
click at [577, 21] on img at bounding box center [573, 20] width 36 height 12
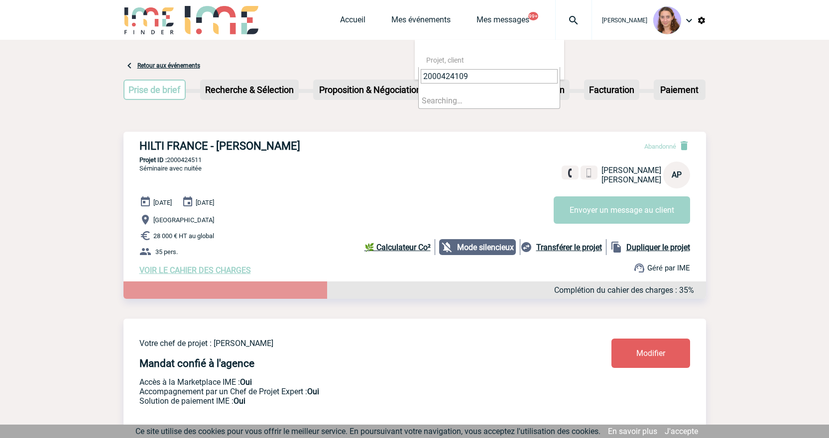
type input "2000424109"
select select "23610"
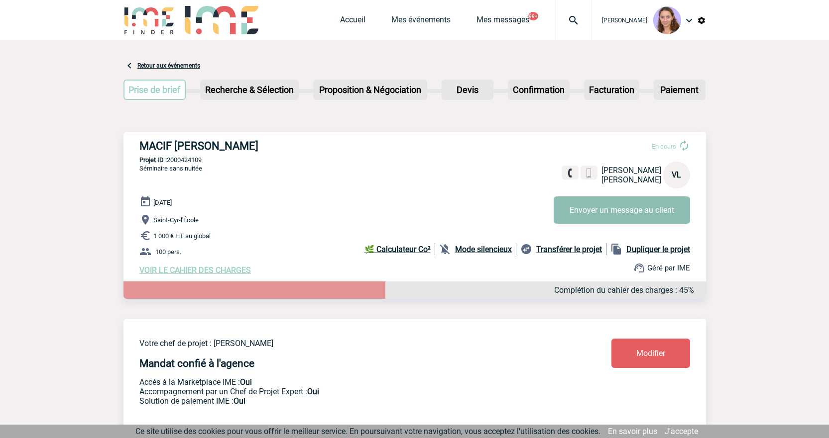
click at [575, 213] on button "Envoyer un message au client" at bounding box center [621, 210] width 136 height 27
click at [581, 25] on img at bounding box center [573, 20] width 36 height 12
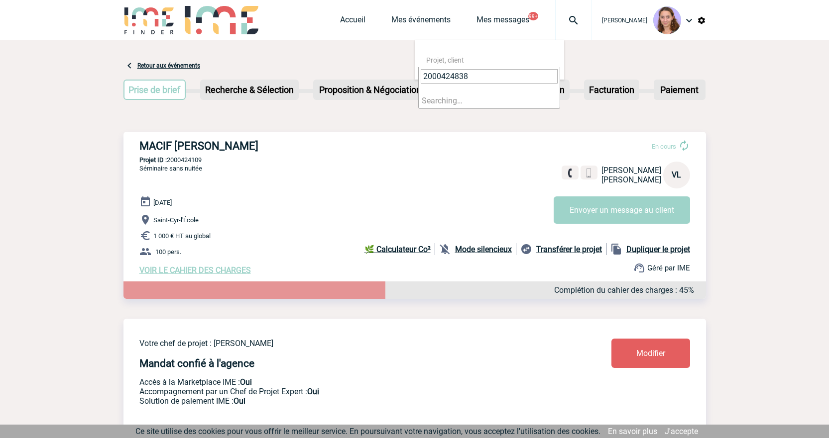
type input "2000424838"
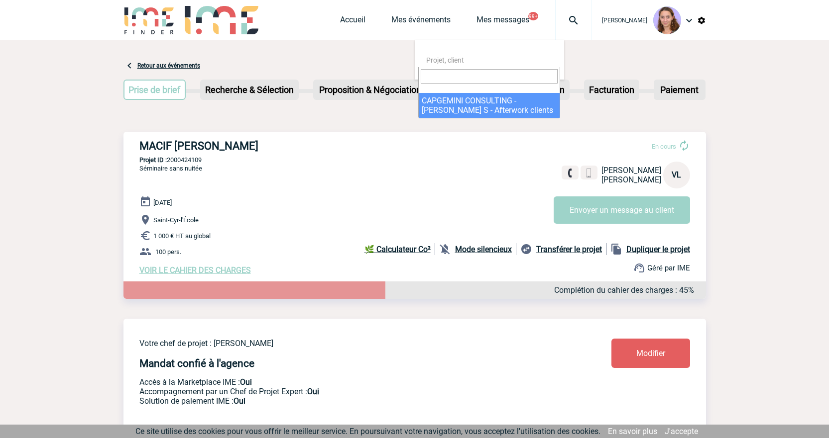
select select "24339"
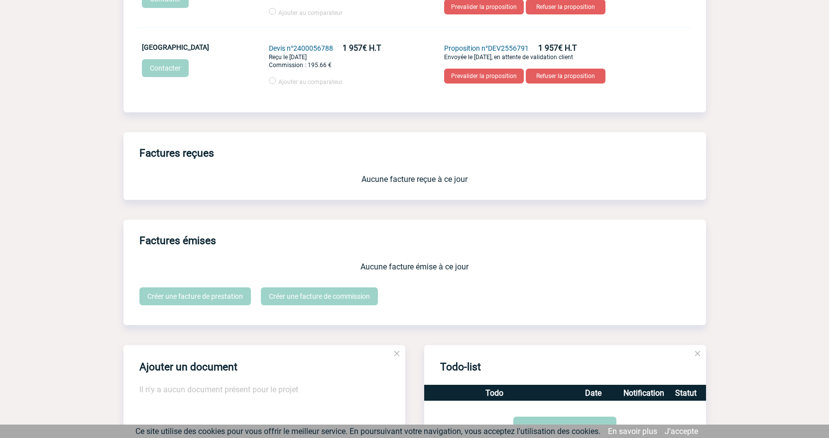
scroll to position [1628, 0]
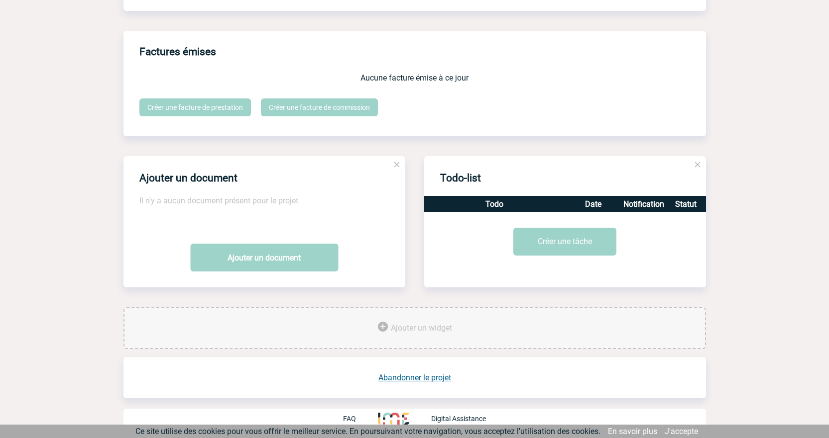
click at [428, 381] on link "Abandonner le projet" at bounding box center [414, 377] width 73 height 9
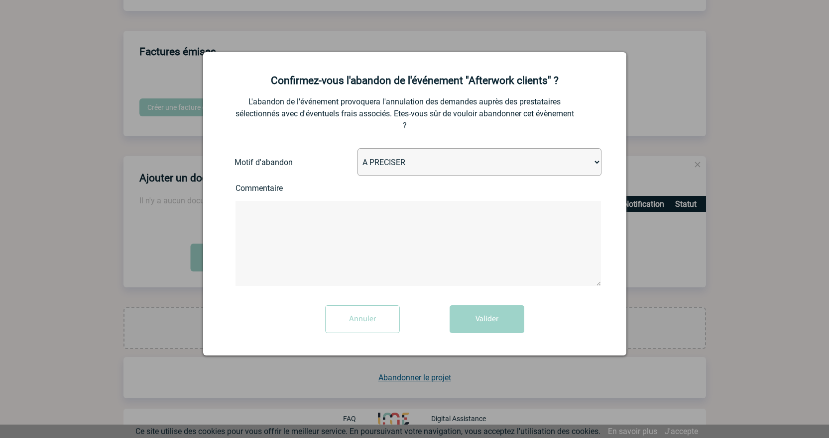
click at [378, 170] on select "A PRECISER Projet annulé Projet reporté Evénement organisé en interne A fait ap…" at bounding box center [479, 162] width 244 height 28
select select "ABANDON_PROJET_15"
click at [357, 149] on select "A PRECISER Projet annulé Projet reporté Evénement organisé en interne A fait ap…" at bounding box center [479, 162] width 244 height 28
click at [492, 314] on button "Valider" at bounding box center [486, 320] width 75 height 28
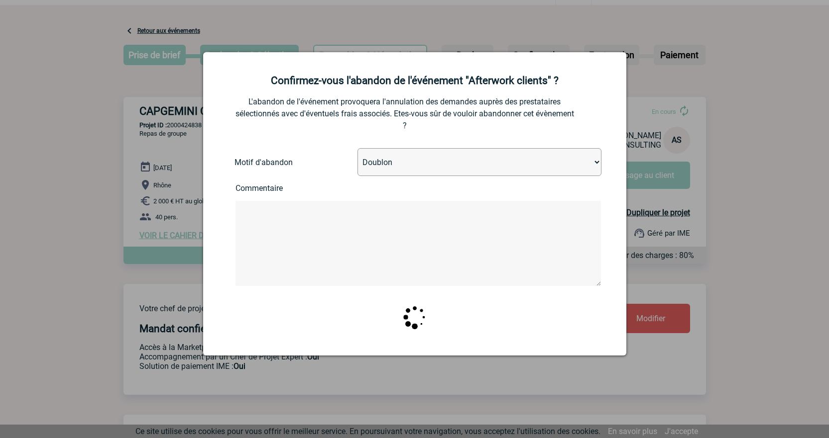
scroll to position [0, 0]
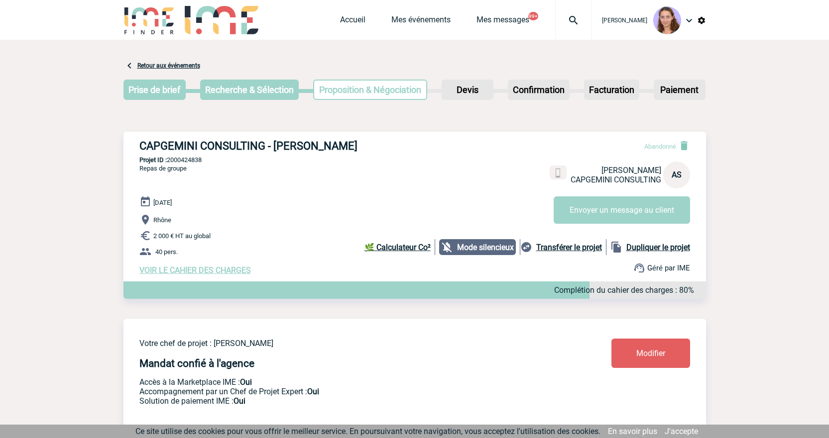
drag, startPoint x: 0, startPoint y: 0, endPoint x: 576, endPoint y: 21, distance: 576.3
click at [576, 21] on img at bounding box center [573, 20] width 36 height 12
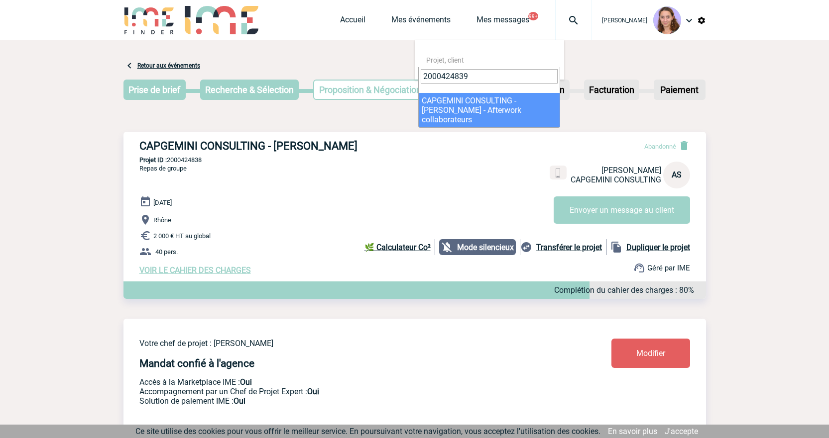
type input "2000424839"
select select "24340"
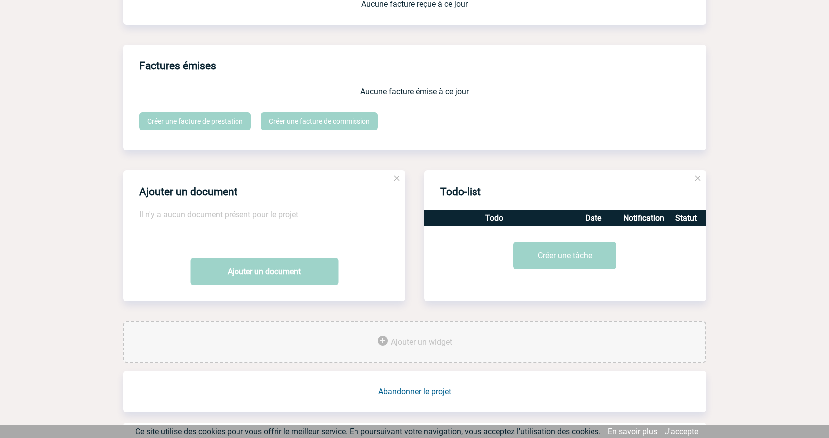
scroll to position [1810, 0]
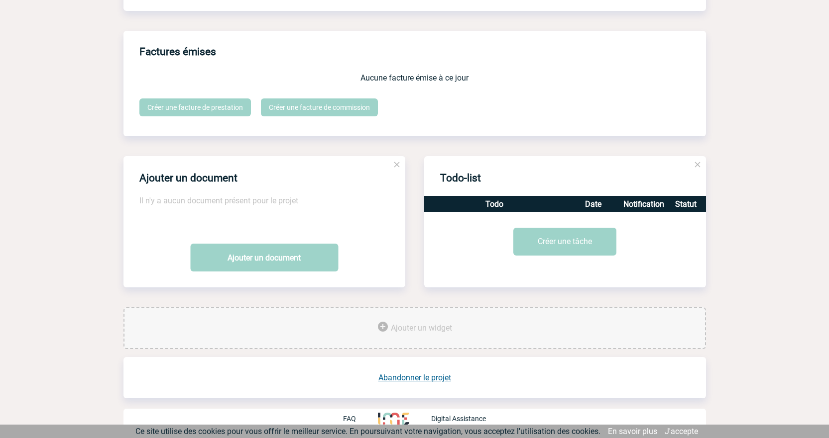
click at [422, 376] on link "Abandonner le projet" at bounding box center [414, 377] width 73 height 9
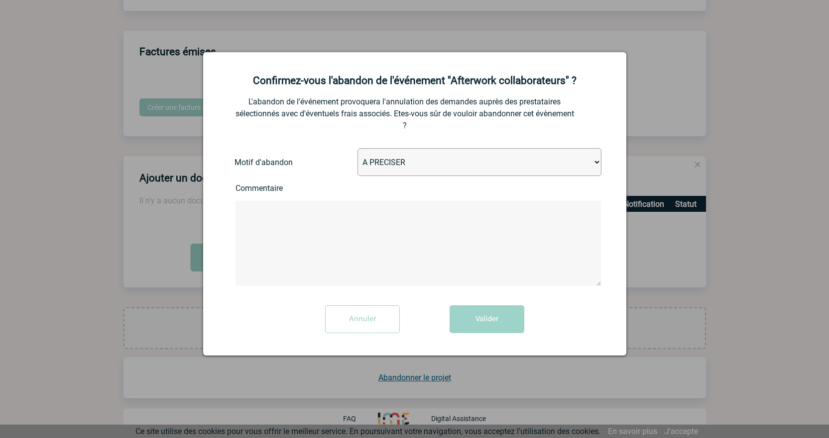
drag, startPoint x: 386, startPoint y: 158, endPoint x: 386, endPoint y: 165, distance: 6.5
click at [386, 158] on select "A PRECISER Projet annulé Projet reporté Evénement organisé en interne A fait ap…" at bounding box center [479, 162] width 244 height 28
select select "ABANDON_PROJET_15"
click at [357, 149] on select "A PRECISER Projet annulé Projet reporté Evénement organisé en interne A fait ap…" at bounding box center [479, 162] width 244 height 28
click at [464, 325] on button "Valider" at bounding box center [486, 320] width 75 height 28
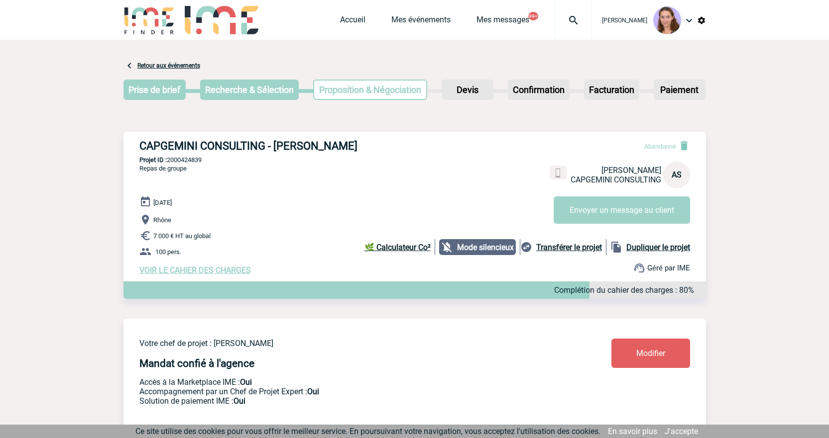
click at [579, 26] on img at bounding box center [573, 20] width 36 height 12
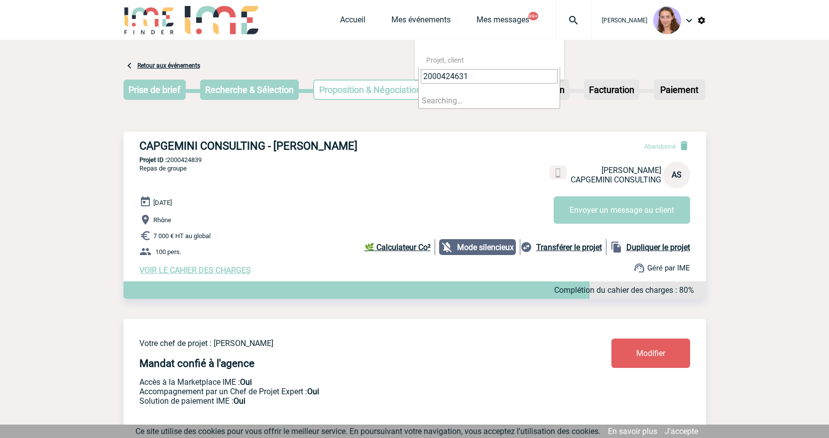
type input "2000424631"
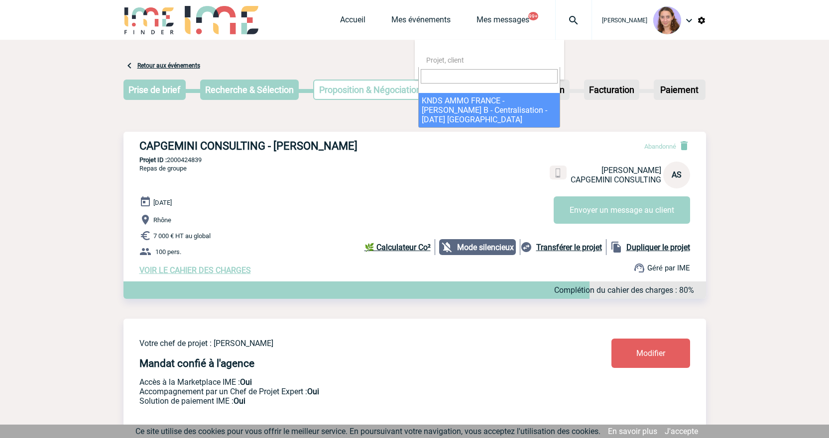
select select "24132"
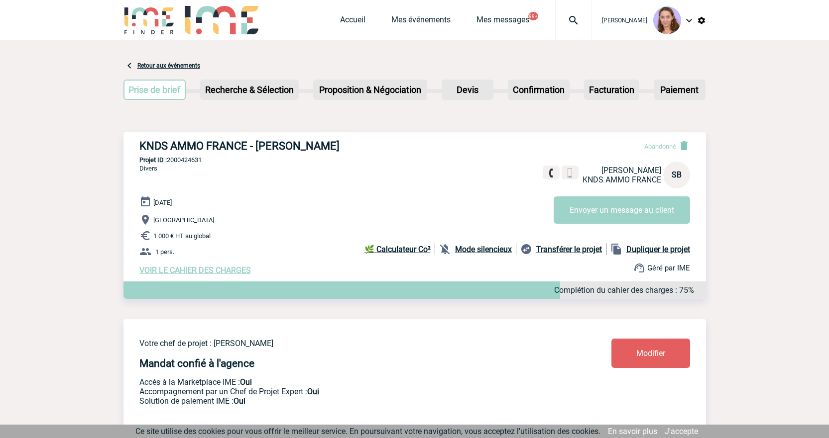
click at [564, 11] on div at bounding box center [573, 20] width 37 height 40
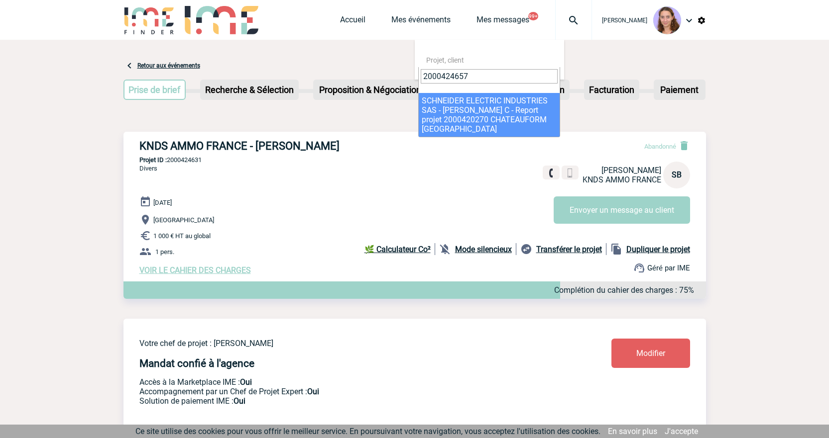
type input "2000424657"
select select "24158"
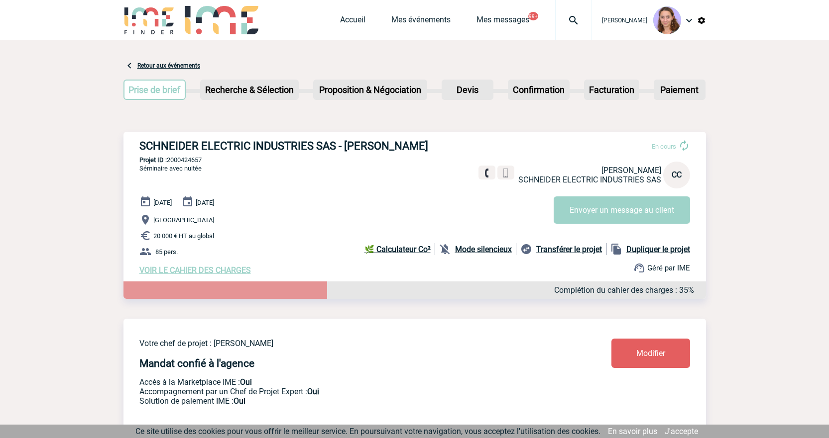
click at [565, 28] on div at bounding box center [573, 20] width 37 height 40
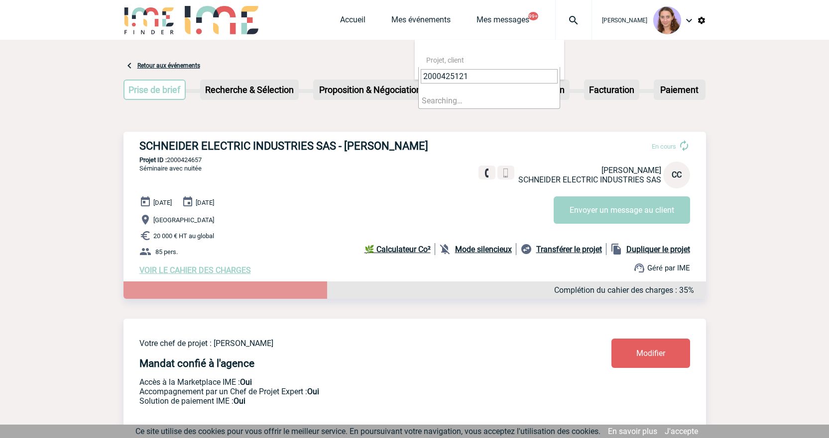
type input "2000425121"
select select "24622"
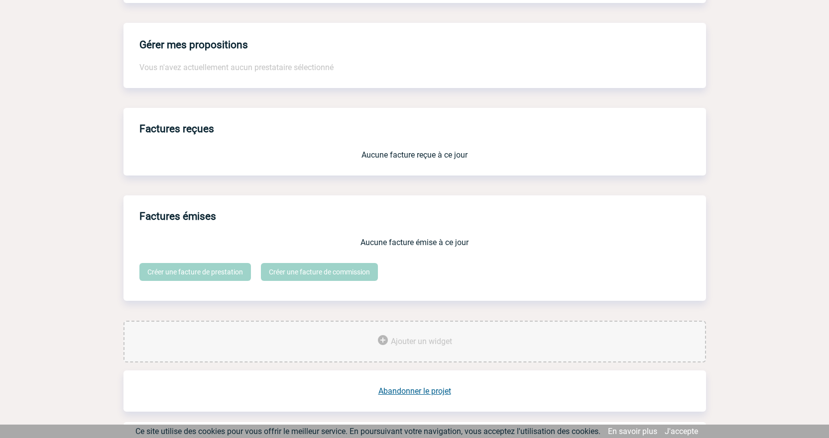
scroll to position [746, 0]
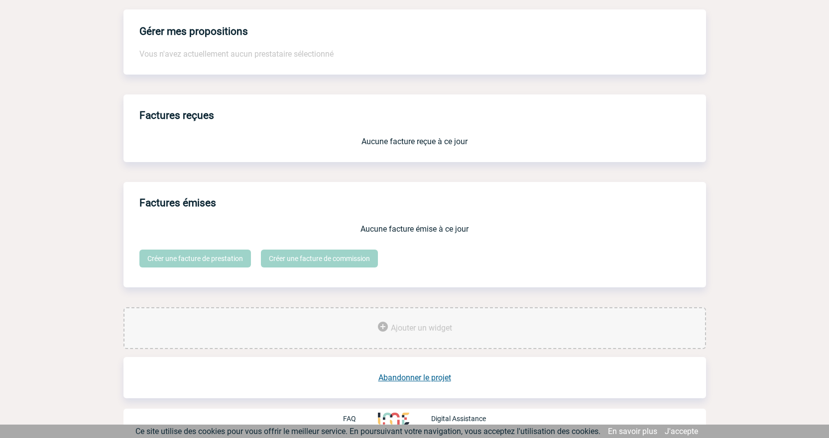
click at [426, 378] on link "Abandonner le projet" at bounding box center [414, 377] width 73 height 9
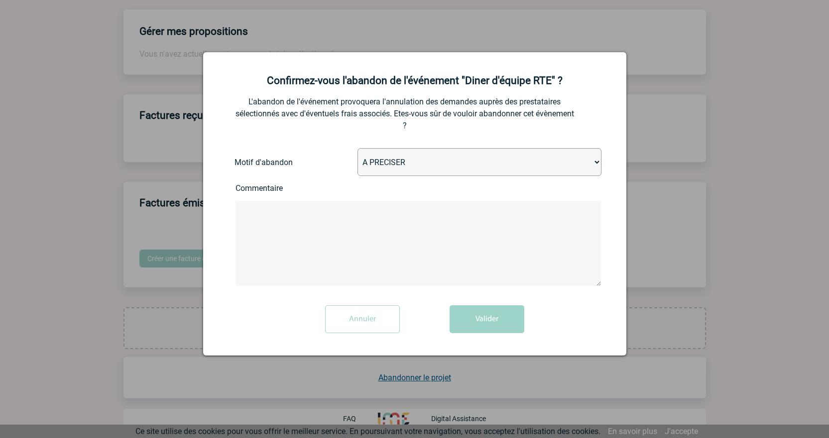
drag, startPoint x: 385, startPoint y: 163, endPoint x: 390, endPoint y: 169, distance: 8.2
click at [385, 163] on select "A PRECISER Projet annulé Projet reporté Evénement organisé en interne A fait ap…" at bounding box center [479, 162] width 244 height 28
select select "ABANDON_PROJET_03"
click at [357, 149] on select "A PRECISER Projet annulé Projet reporté Evénement organisé en interne A fait ap…" at bounding box center [479, 162] width 244 height 28
click at [492, 316] on button "Valider" at bounding box center [486, 320] width 75 height 28
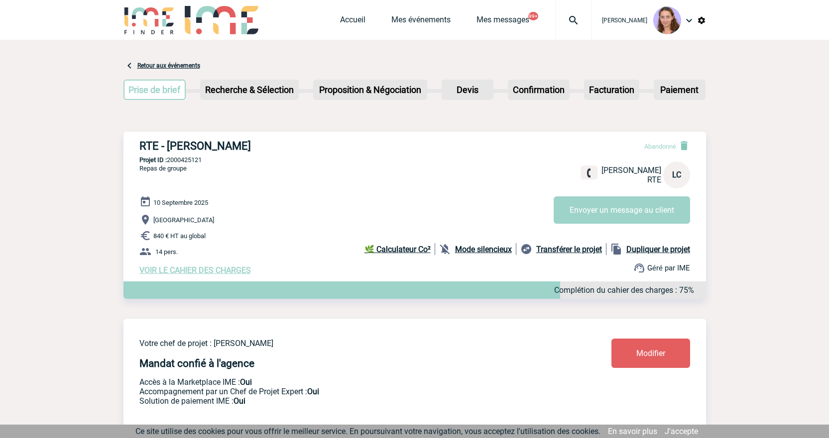
click at [573, 19] on img at bounding box center [573, 20] width 36 height 12
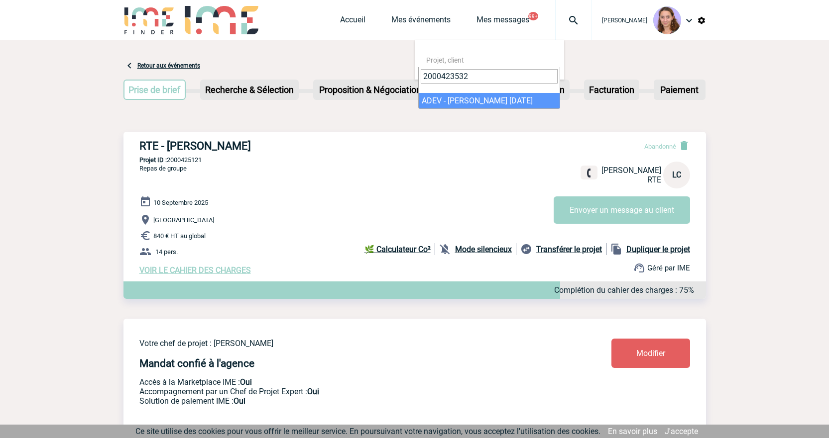
type input "2000423532"
select select "23033"
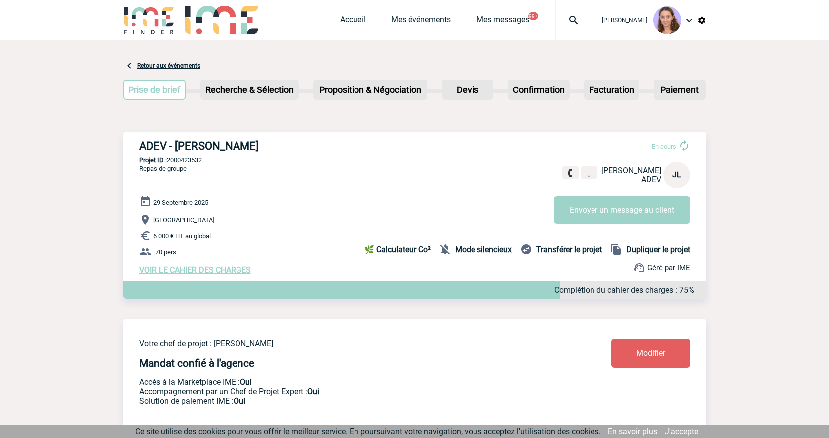
click at [649, 358] on span "Modifier" at bounding box center [650, 353] width 29 height 9
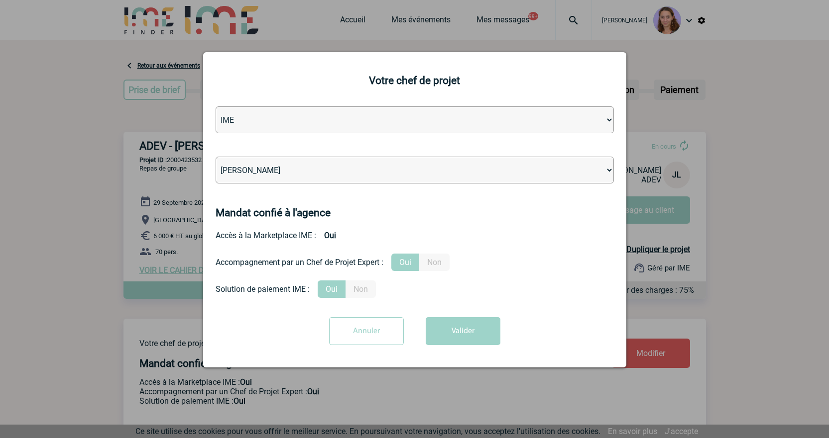
click at [319, 175] on select "[PERSON_NAME] [PERSON_NAME] [PERSON_NAME] [PERSON_NAME] [PERSON_NAME] [PERSON_N…" at bounding box center [415, 170] width 398 height 27
click at [216, 157] on select "[PERSON_NAME] [PERSON_NAME] [PERSON_NAME] [PERSON_NAME] [PERSON_NAME] [PERSON_N…" at bounding box center [415, 170] width 398 height 27
click at [334, 164] on select "[PERSON_NAME] [PERSON_NAME] [PERSON_NAME] [PERSON_NAME] [PERSON_NAME] [PERSON_N…" at bounding box center [415, 170] width 398 height 27
select select "94396"
click at [216, 157] on select "Léa PITTIGLIO Yanis DE CLERCQ Victor KALB Jean-Chris NTAMACK Stefan MILADINOVIC…" at bounding box center [415, 170] width 398 height 27
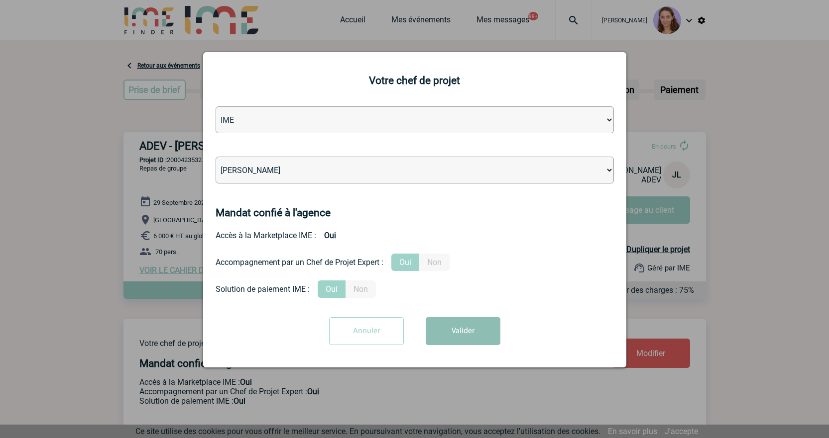
click at [461, 319] on button "Valider" at bounding box center [463, 332] width 75 height 28
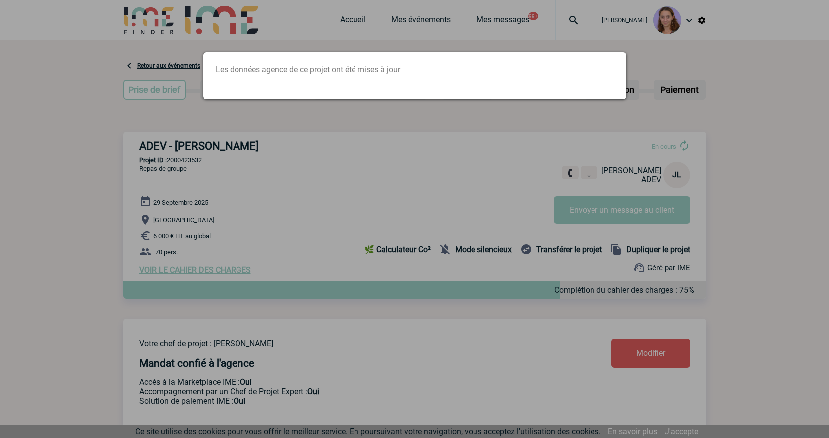
click at [586, 158] on div at bounding box center [414, 219] width 829 height 438
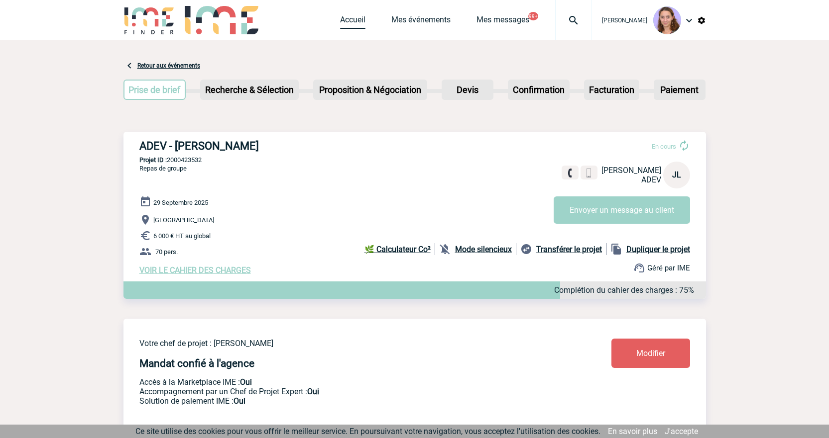
click at [349, 17] on link "Accueil" at bounding box center [352, 22] width 25 height 14
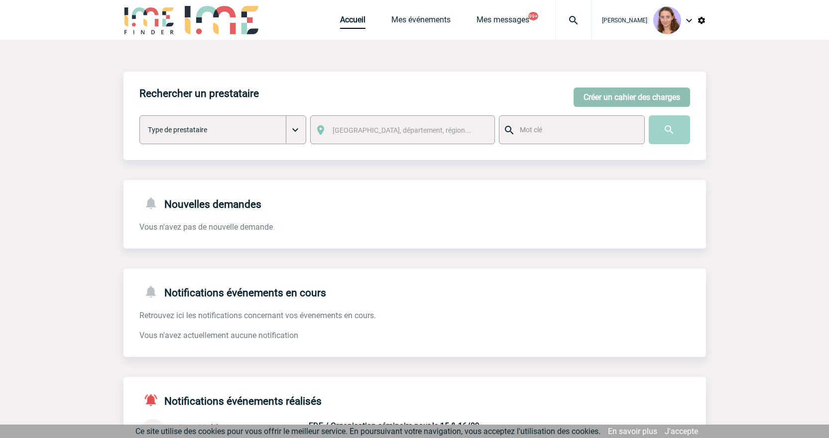
click at [611, 95] on button "Créer un cahier des charges" at bounding box center [631, 97] width 116 height 19
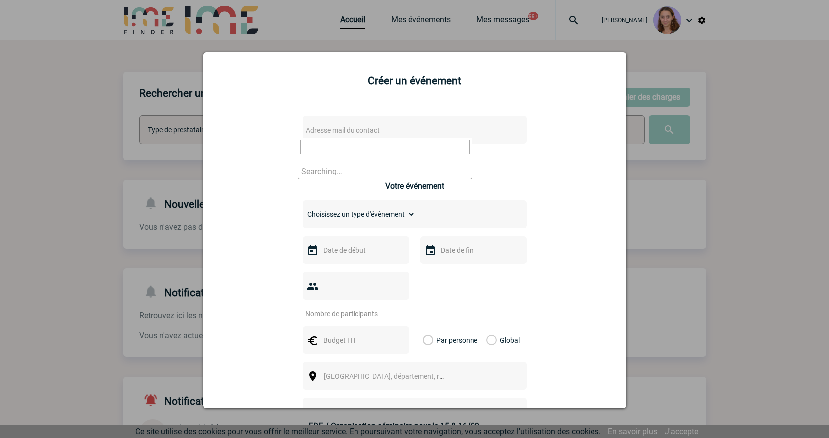
click at [334, 125] on span "Adresse mail du contact" at bounding box center [389, 130] width 174 height 14
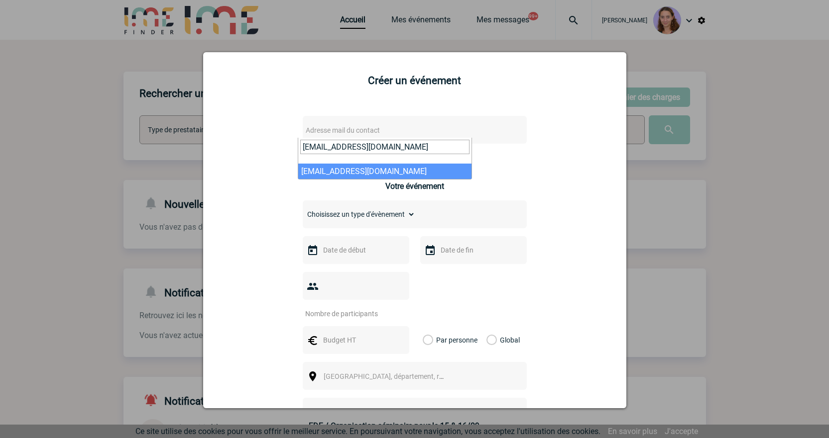
type input "Judaline.Fernandes@sanofi.com"
select select "124168"
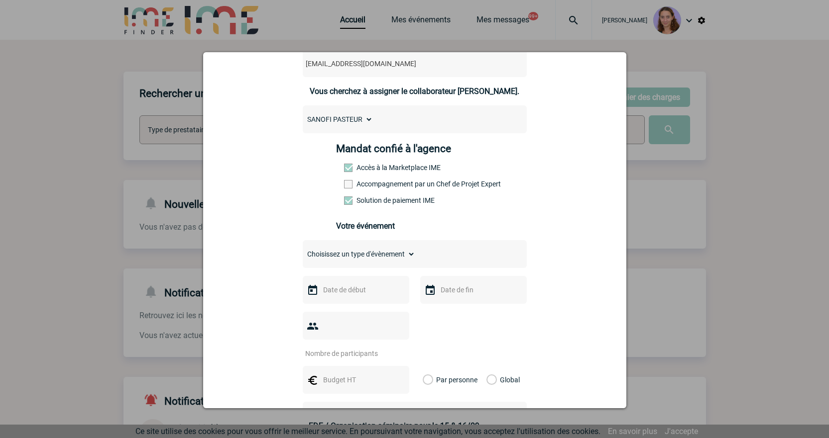
scroll to position [149, 0]
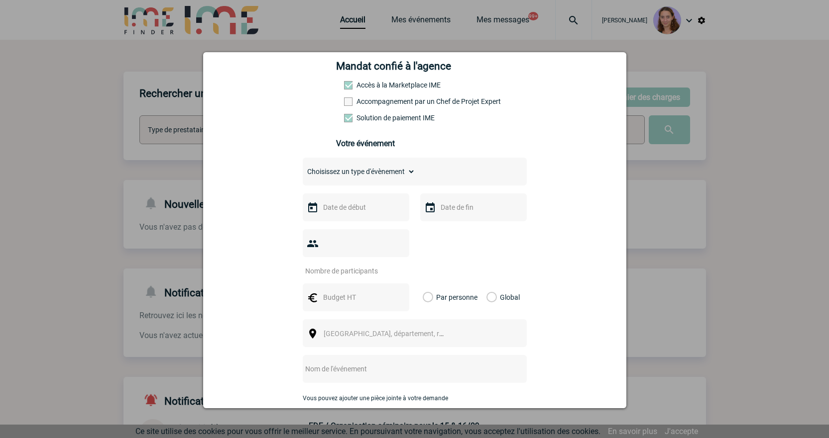
click at [344, 174] on select "Choisissez un type d'évènement Séminaire avec nuitée Séminaire sans nuitée Repa…" at bounding box center [359, 172] width 112 height 14
select select "3"
click at [303, 167] on select "Choisissez un type d'évènement Séminaire avec nuitée Séminaire sans nuitée Repa…" at bounding box center [359, 172] width 112 height 14
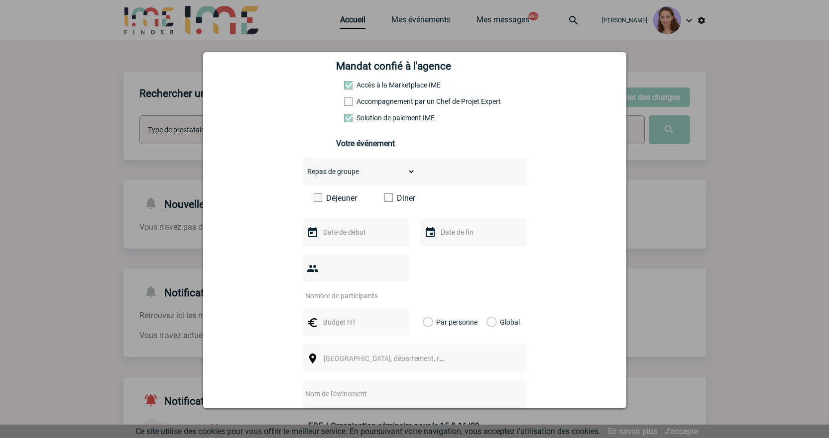
click at [386, 200] on span at bounding box center [388, 198] width 8 height 8
click at [0, 0] on input "Diner" at bounding box center [0, 0] width 0 height 0
click at [333, 236] on input "text" at bounding box center [355, 232] width 69 height 13
click at [445, 253] on span "Suivant" at bounding box center [446, 252] width 8 height 8
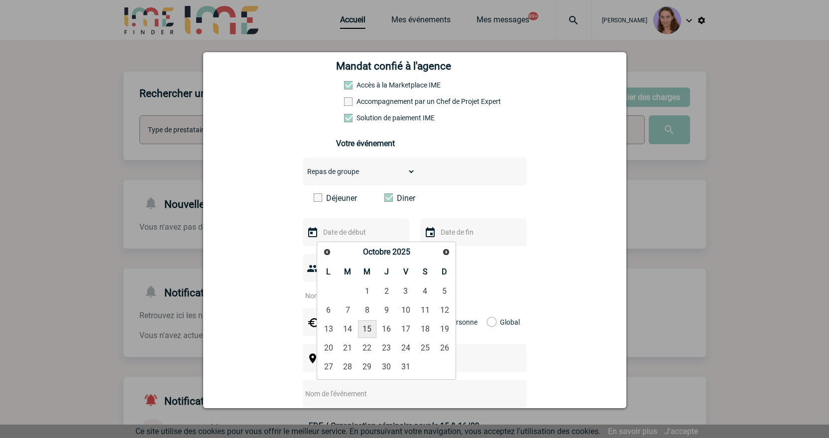
click at [366, 328] on link "15" at bounding box center [367, 330] width 18 height 18
type input "15-10-2025"
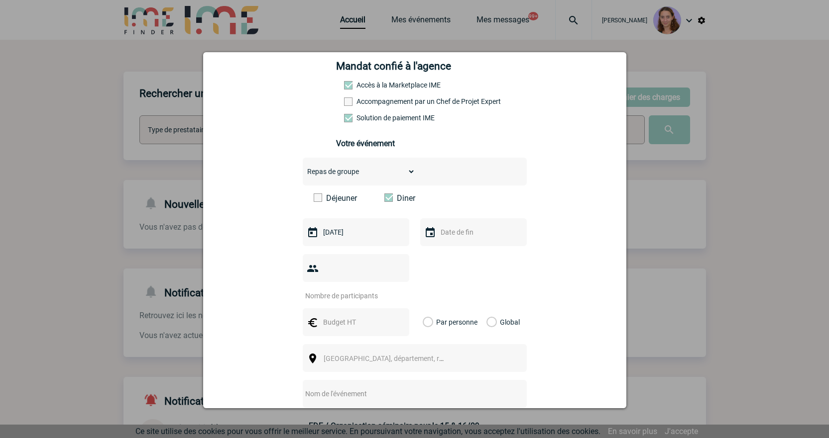
click at [332, 290] on input "number" at bounding box center [350, 296] width 94 height 13
click at [334, 290] on input "number" at bounding box center [350, 296] width 94 height 13
type input "50"
click at [335, 309] on div at bounding box center [356, 323] width 107 height 28
click at [334, 316] on input "text" at bounding box center [355, 322] width 69 height 13
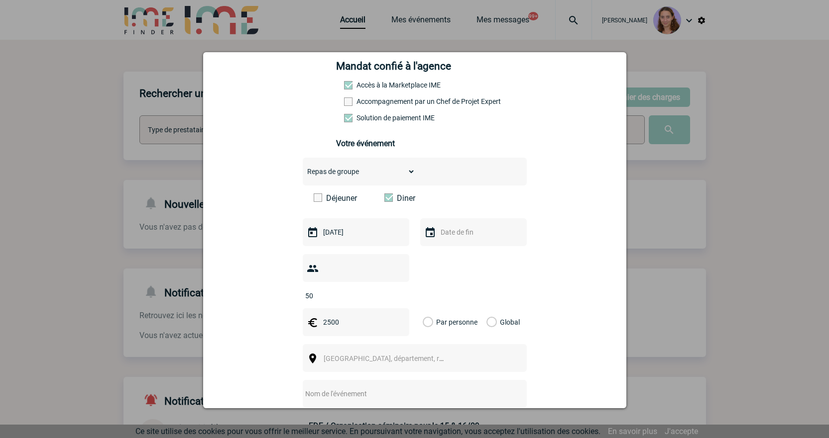
type input "2500"
click at [487, 309] on label "Global" at bounding box center [489, 323] width 6 height 28
click at [0, 0] on input "Global" at bounding box center [0, 0] width 0 height 0
click at [390, 355] on span "Ville, département, région..." at bounding box center [393, 359] width 138 height 8
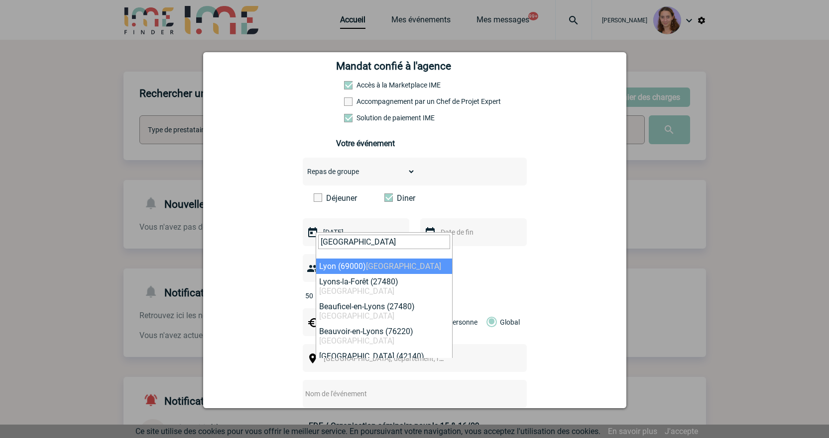
type input "lyon"
select select "36544"
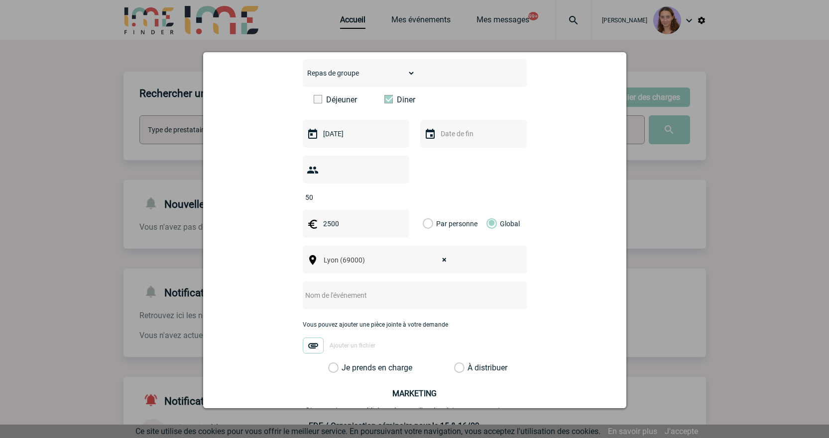
scroll to position [249, 0]
click at [343, 288] on input "text" at bounding box center [402, 294] width 198 height 13
type input "Diner Lyon"
click at [456, 362] on label "À distribuer" at bounding box center [459, 367] width 10 height 10
click at [0, 0] on input "À distribuer" at bounding box center [0, 0] width 0 height 0
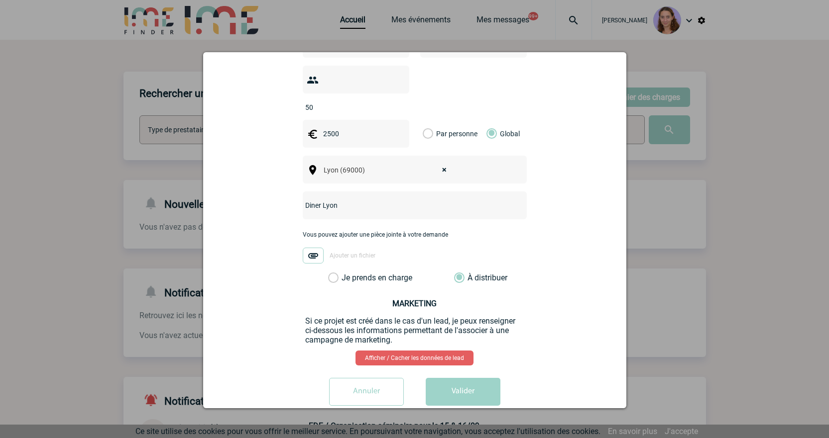
scroll to position [342, 0]
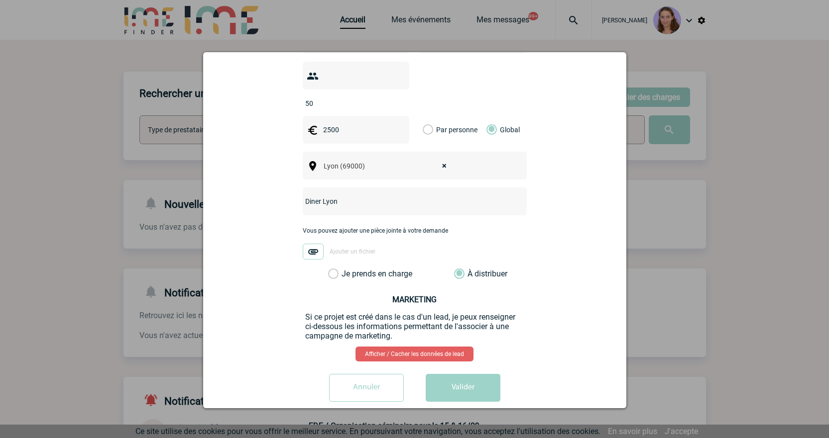
click at [458, 349] on div "Judaline.Fernandes@sanofi.com Judaline.Fernandes@sanofi.com Vous cherchez à ass…" at bounding box center [415, 87] width 398 height 645
click at [474, 374] on button "Valider" at bounding box center [463, 388] width 75 height 28
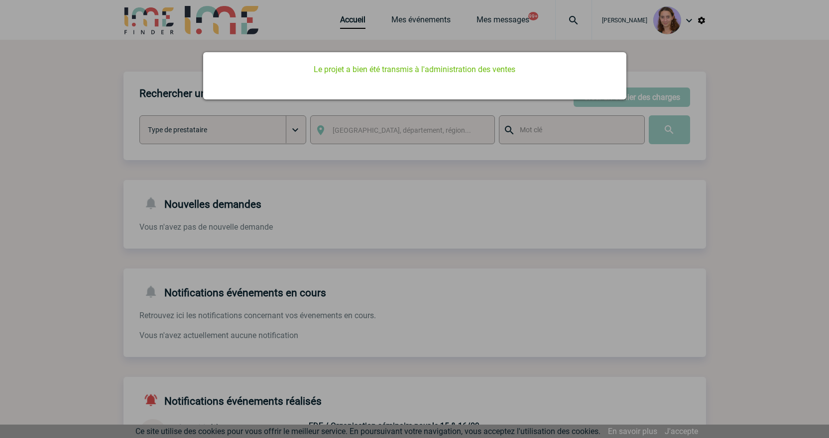
click at [342, 161] on div at bounding box center [414, 219] width 829 height 438
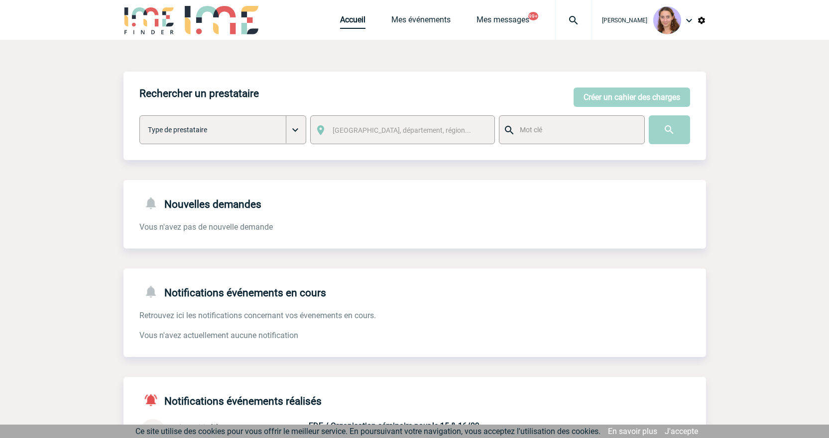
click at [351, 21] on link "Accueil" at bounding box center [352, 22] width 25 height 14
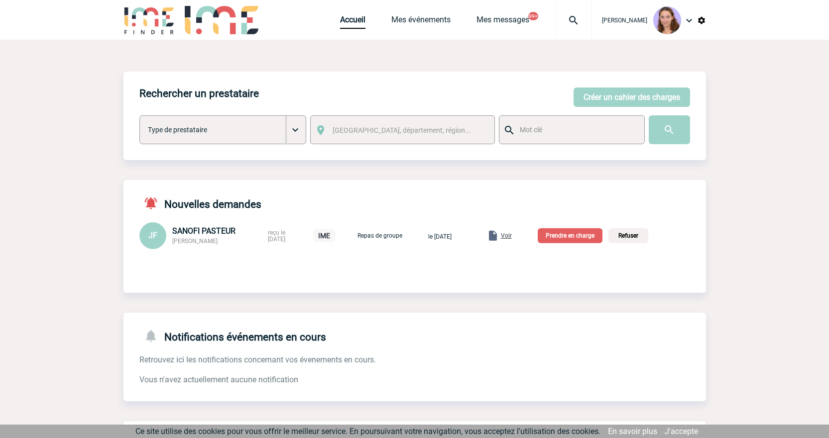
click at [512, 232] on div "Voir" at bounding box center [499, 236] width 25 height 12
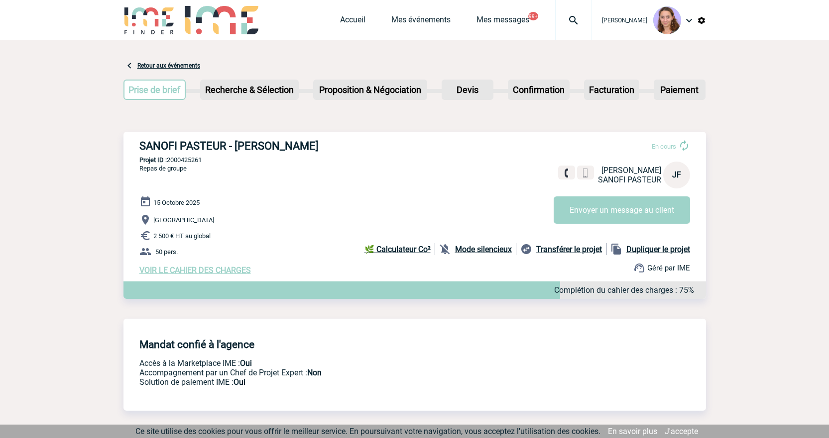
click at [189, 159] on p "Projet ID : 2000425261" at bounding box center [414, 159] width 582 height 7
copy p "2000425261"
click at [341, 17] on link "Accueil" at bounding box center [352, 22] width 25 height 14
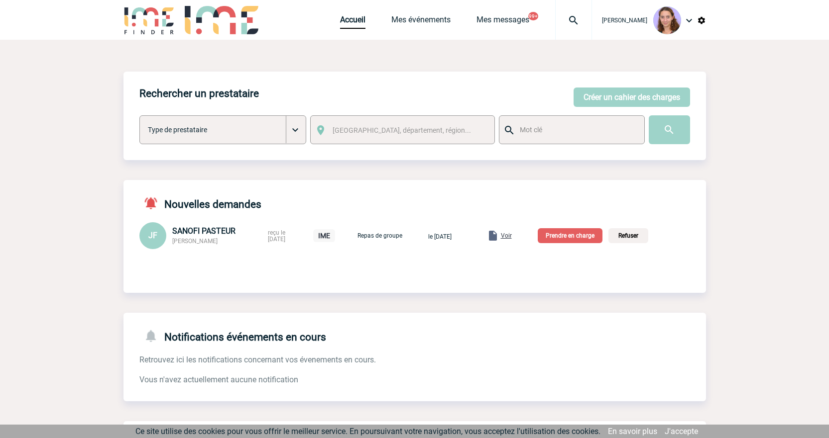
click at [592, 229] on p "Prendre en charge" at bounding box center [570, 235] width 65 height 15
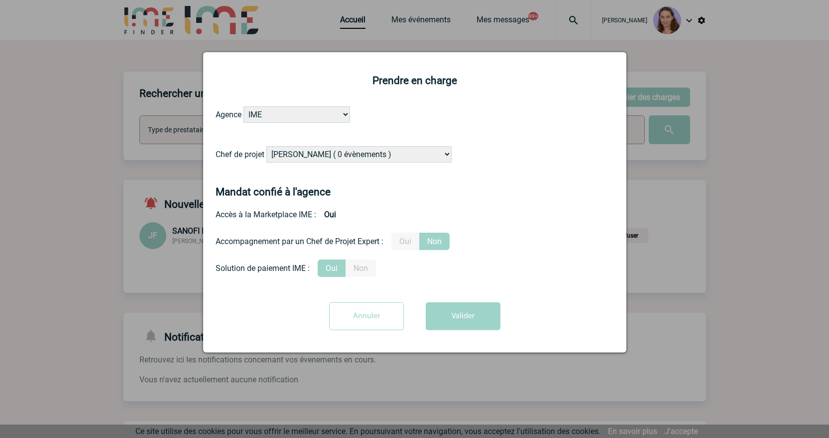
click at [318, 155] on select "[PERSON_NAME] ( 0 évènements ) [PERSON_NAME] ( 1196 évènements ) [PERSON_NAME] …" at bounding box center [358, 154] width 185 height 16
select select "122719"
click at [267, 147] on select "Alizée VERLAGUET ( 0 évènements ) Anne GIRAUD ( 1196 évènements ) Anne-François…" at bounding box center [358, 154] width 185 height 16
click at [457, 331] on div "Annuler Valider" at bounding box center [415, 320] width 398 height 35
click at [474, 323] on button "Valider" at bounding box center [463, 317] width 75 height 28
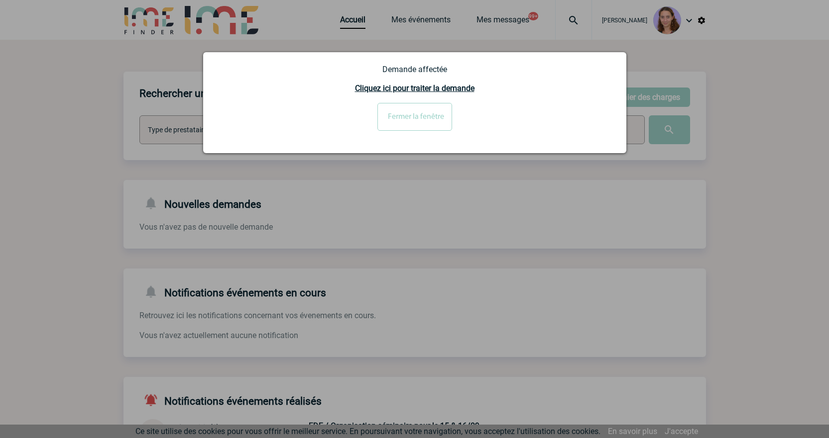
click at [405, 116] on input "Fermer la fenêtre" at bounding box center [414, 117] width 75 height 28
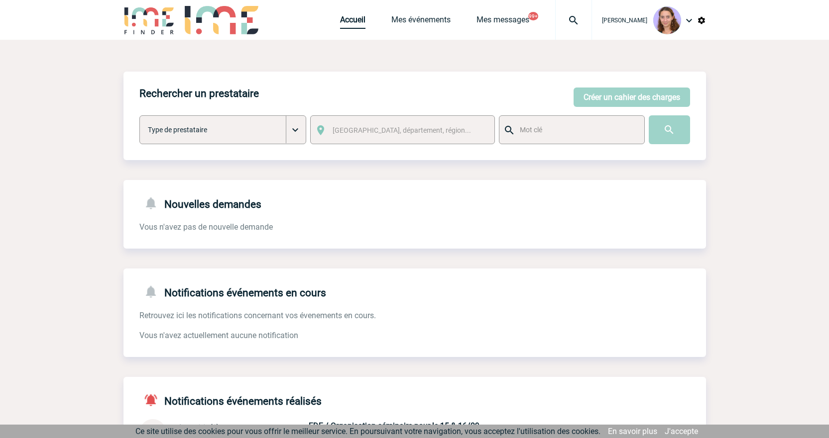
click at [353, 19] on link "Accueil" at bounding box center [352, 22] width 25 height 14
click at [572, 22] on img at bounding box center [573, 20] width 36 height 12
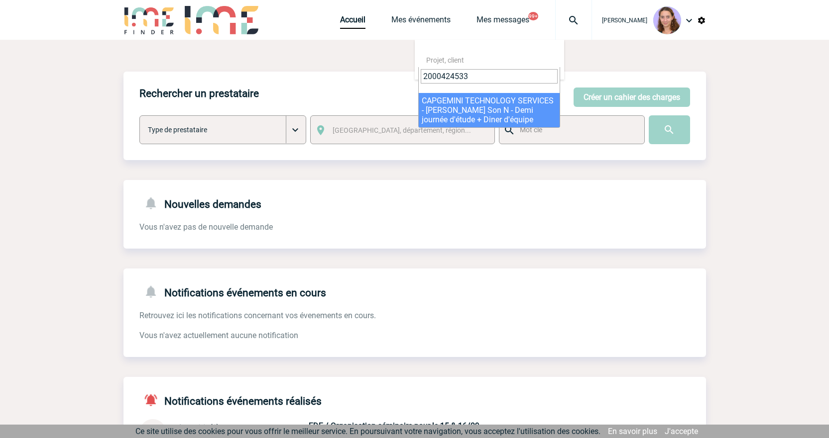
type input "2000424533"
select select "24034"
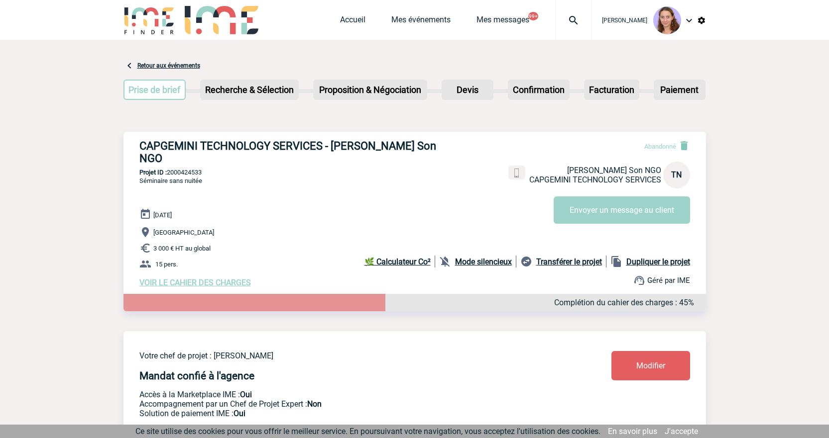
click at [582, 21] on img at bounding box center [573, 20] width 36 height 12
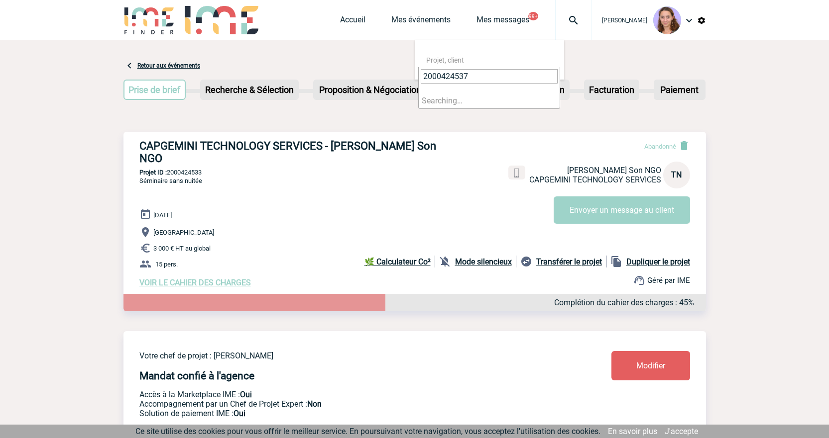
type input "2000424537"
select select "24038"
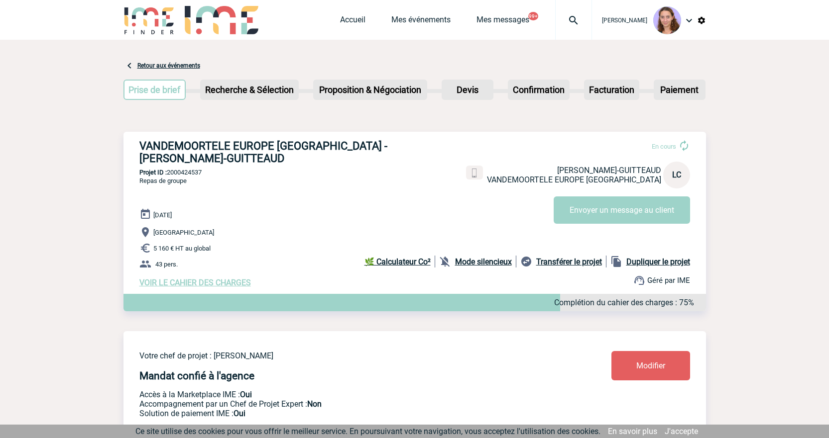
click at [568, 18] on img at bounding box center [573, 20] width 36 height 12
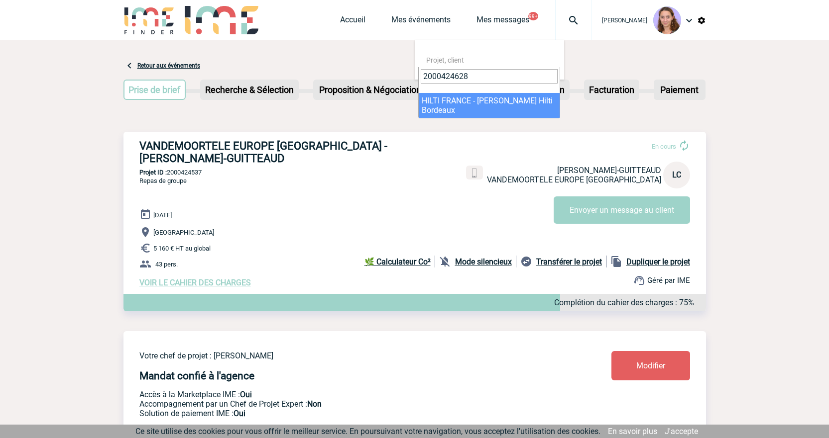
type input "2000424628"
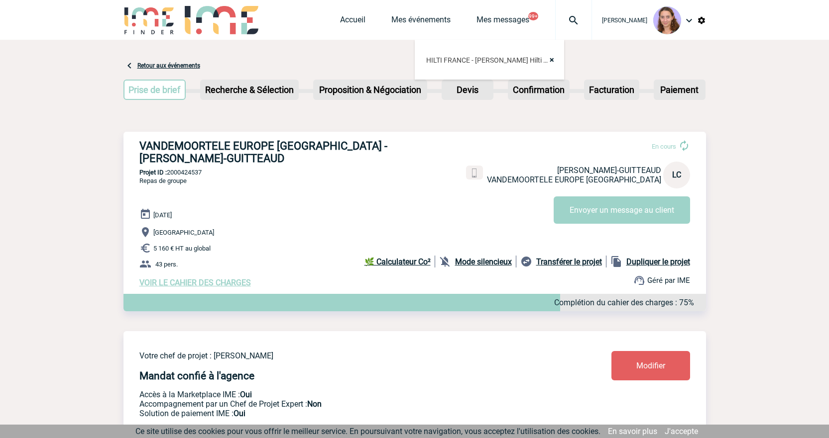
select select "24129"
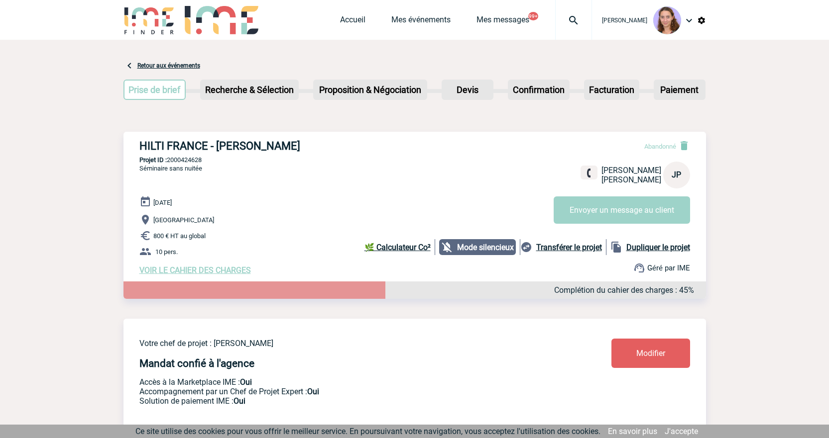
click at [583, 26] on div at bounding box center [573, 20] width 37 height 40
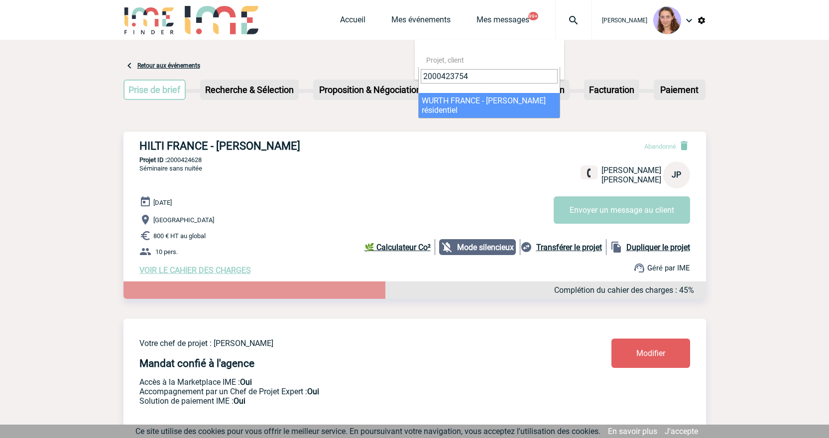
type input "2000423754"
select select "23255"
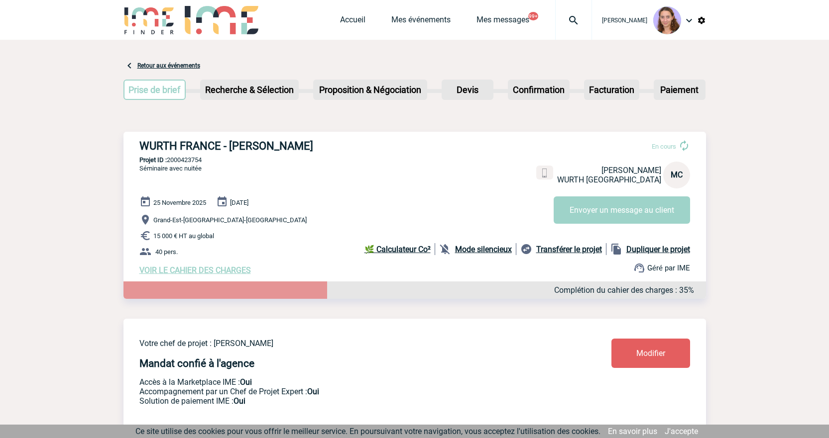
click at [569, 28] on div at bounding box center [573, 20] width 37 height 40
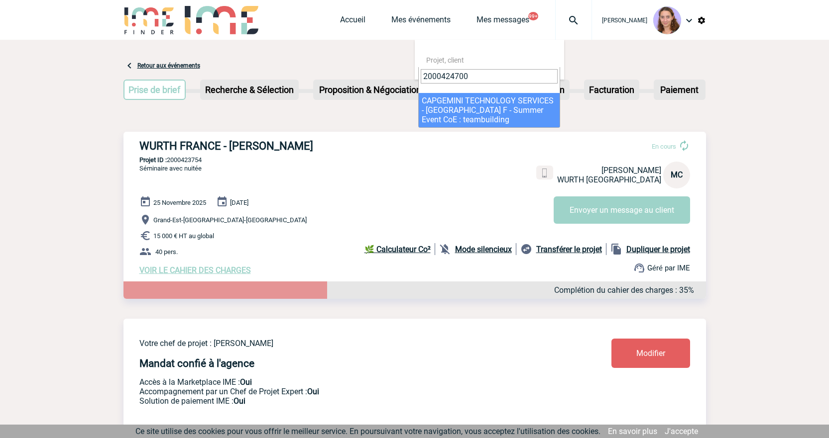
type input "2000424700"
select select "24201"
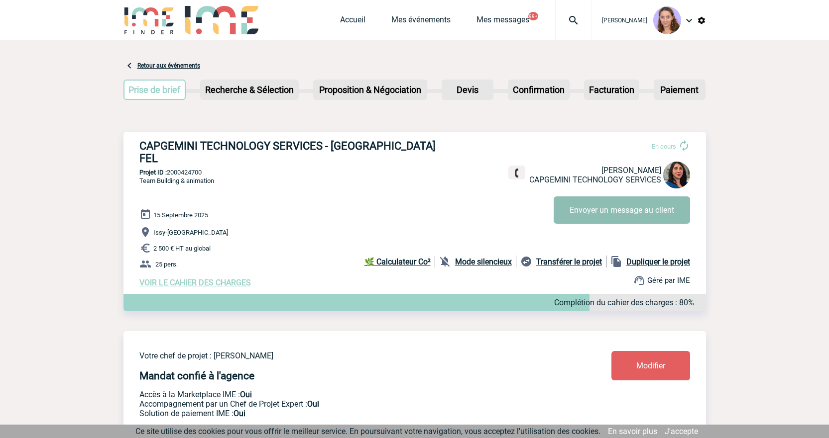
click at [601, 215] on button "Envoyer un message au client" at bounding box center [621, 210] width 136 height 27
drag, startPoint x: 570, startPoint y: 24, endPoint x: 547, endPoint y: 44, distance: 29.6
click at [570, 24] on img at bounding box center [573, 20] width 36 height 12
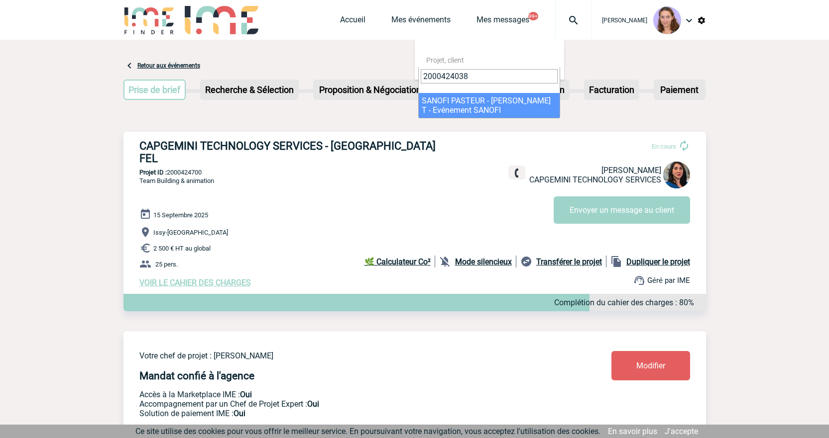
type input "2000424038"
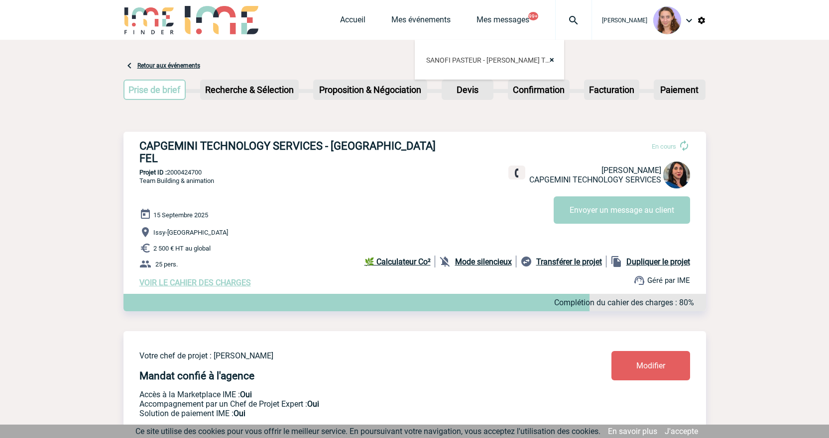
select select "23539"
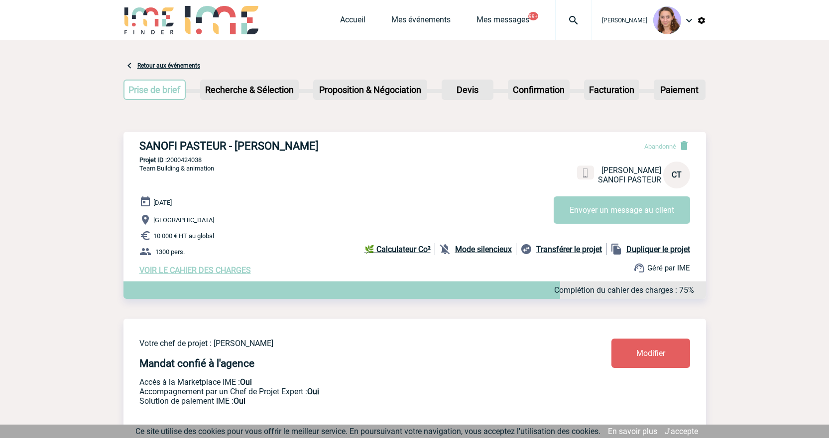
click at [576, 20] on img at bounding box center [573, 20] width 36 height 12
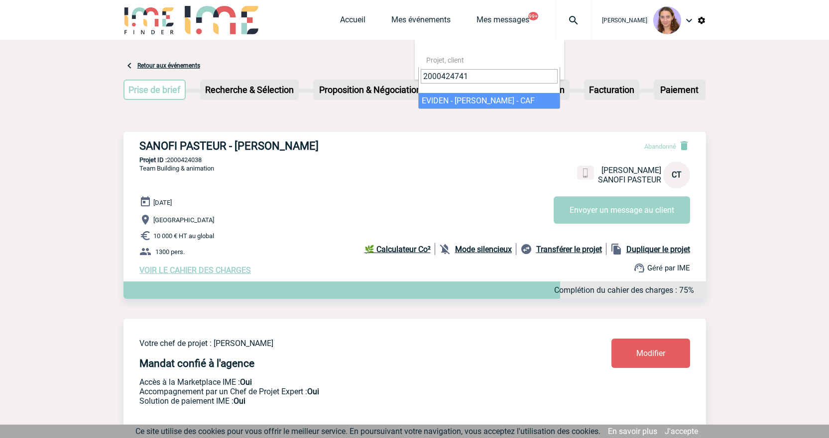
type input "2000424741"
select select "24242"
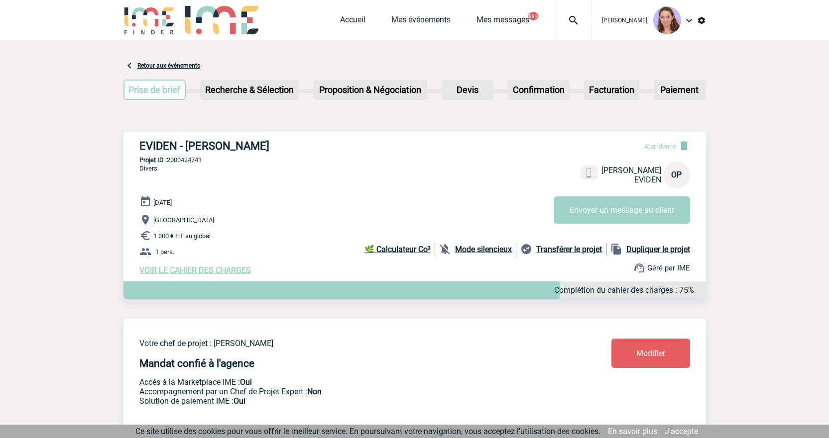
click at [569, 21] on img at bounding box center [573, 20] width 36 height 12
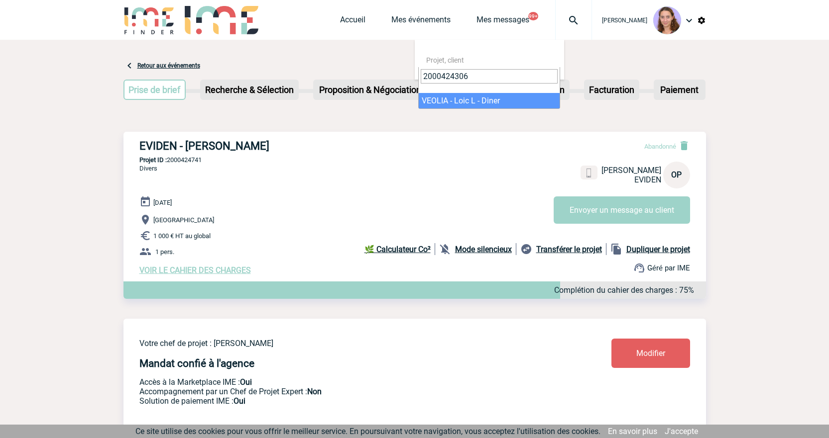
type input "2000424306"
select select "23807"
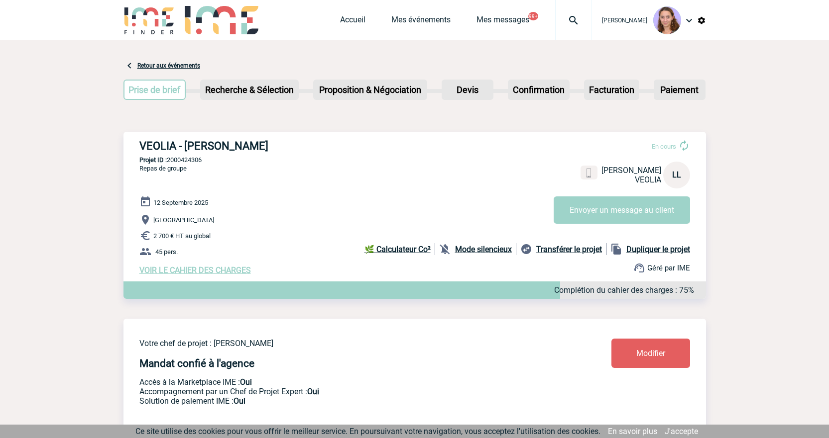
click at [567, 21] on img at bounding box center [573, 20] width 36 height 12
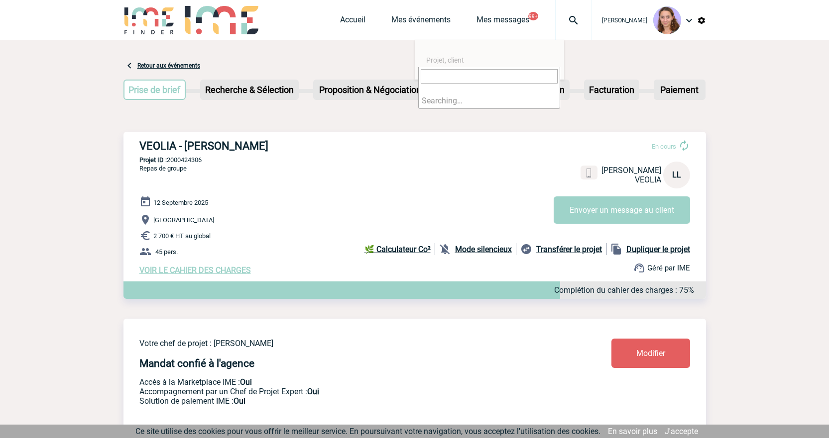
paste input "2000424351"
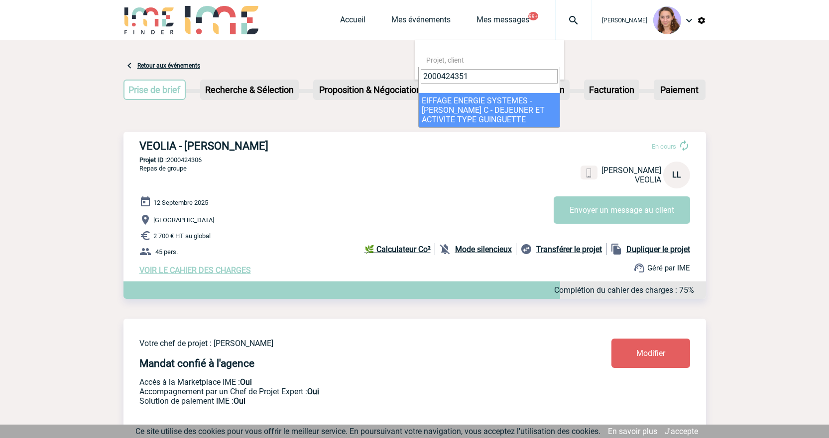
type input "2000424351"
select select "23852"
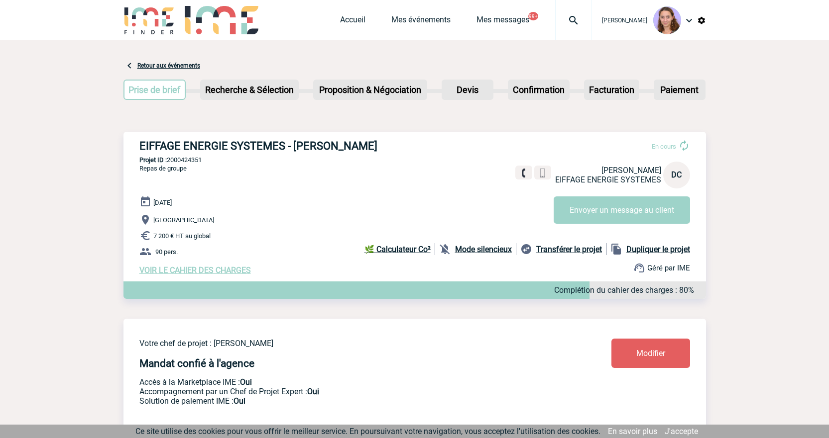
click at [581, 27] on div at bounding box center [573, 20] width 37 height 40
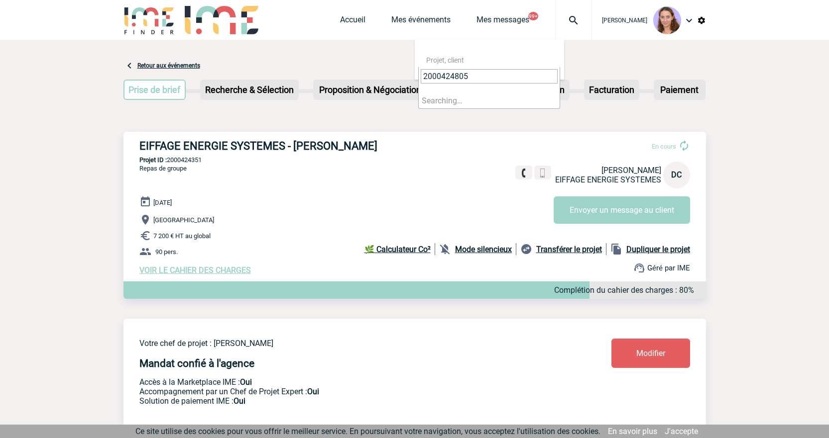
type input "2000424805"
select select "24306"
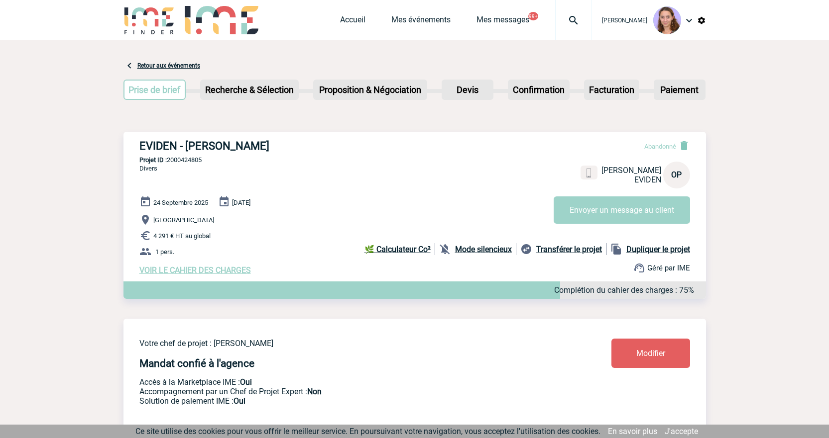
click at [578, 22] on img at bounding box center [573, 20] width 36 height 12
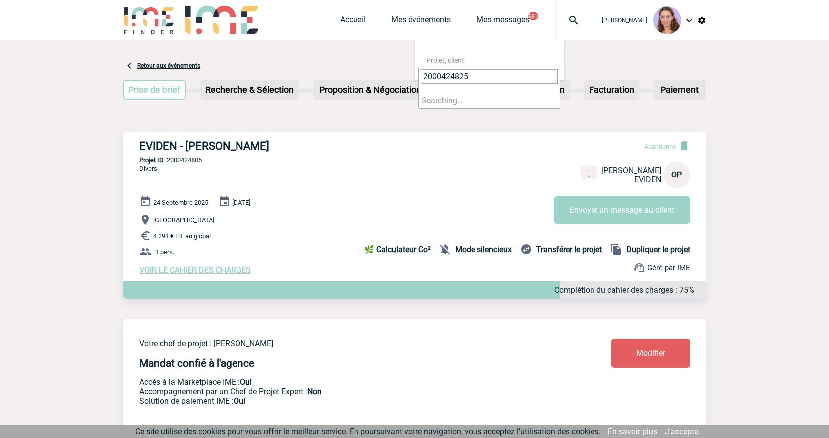
type input "2000424825"
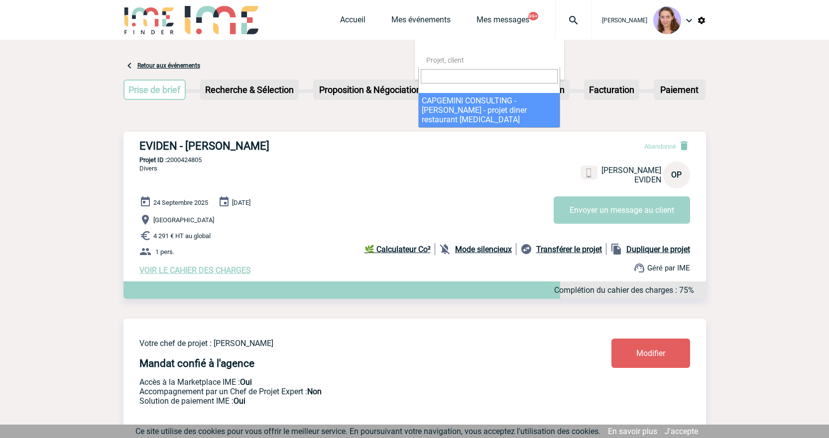
select select "24326"
